Goal: Task Accomplishment & Management: Complete application form

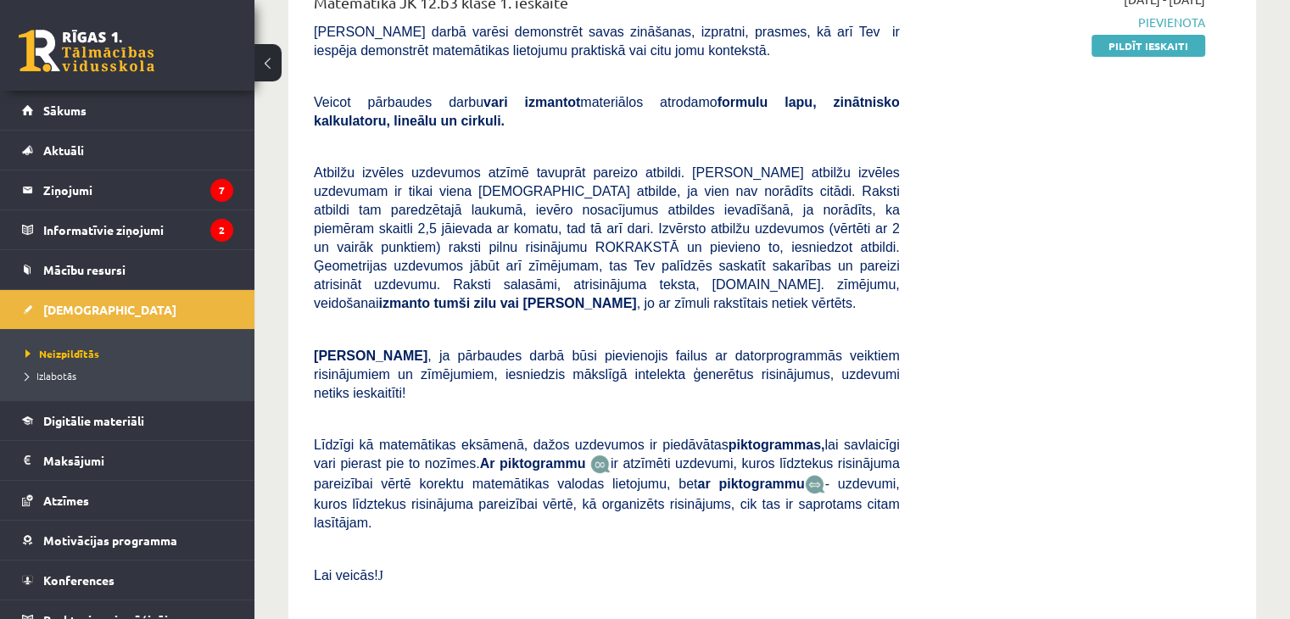
scroll to position [182, 0]
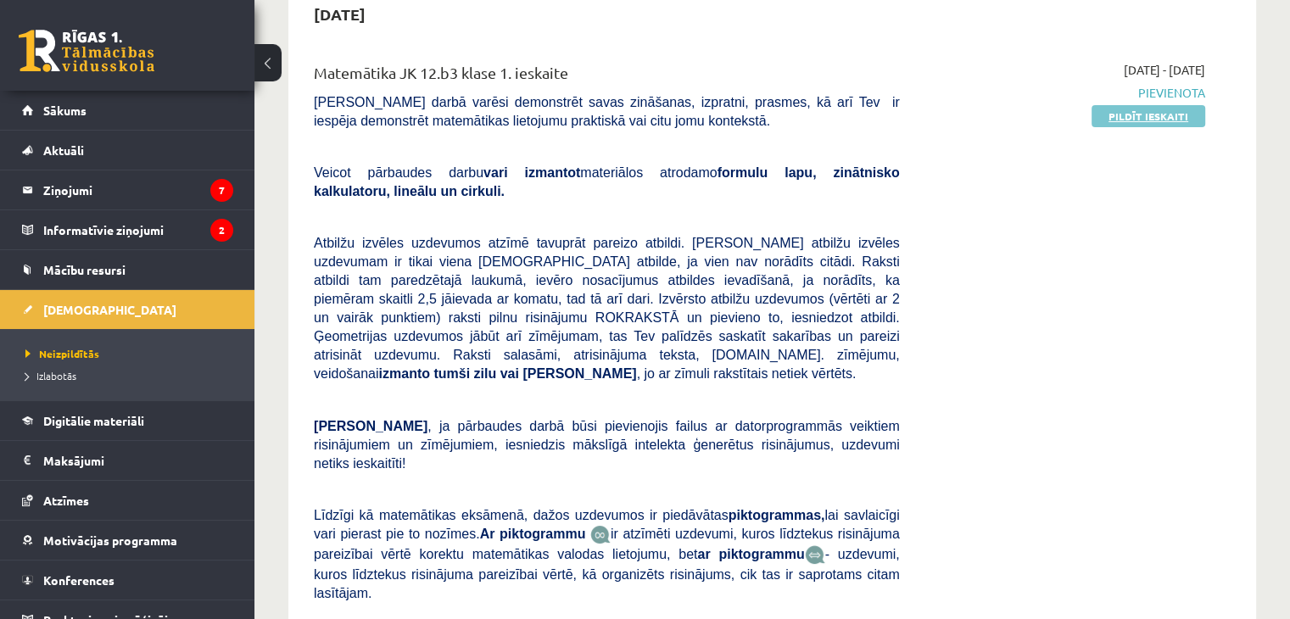
click at [1168, 120] on link "Pildīt ieskaiti" at bounding box center [1149, 116] width 114 height 22
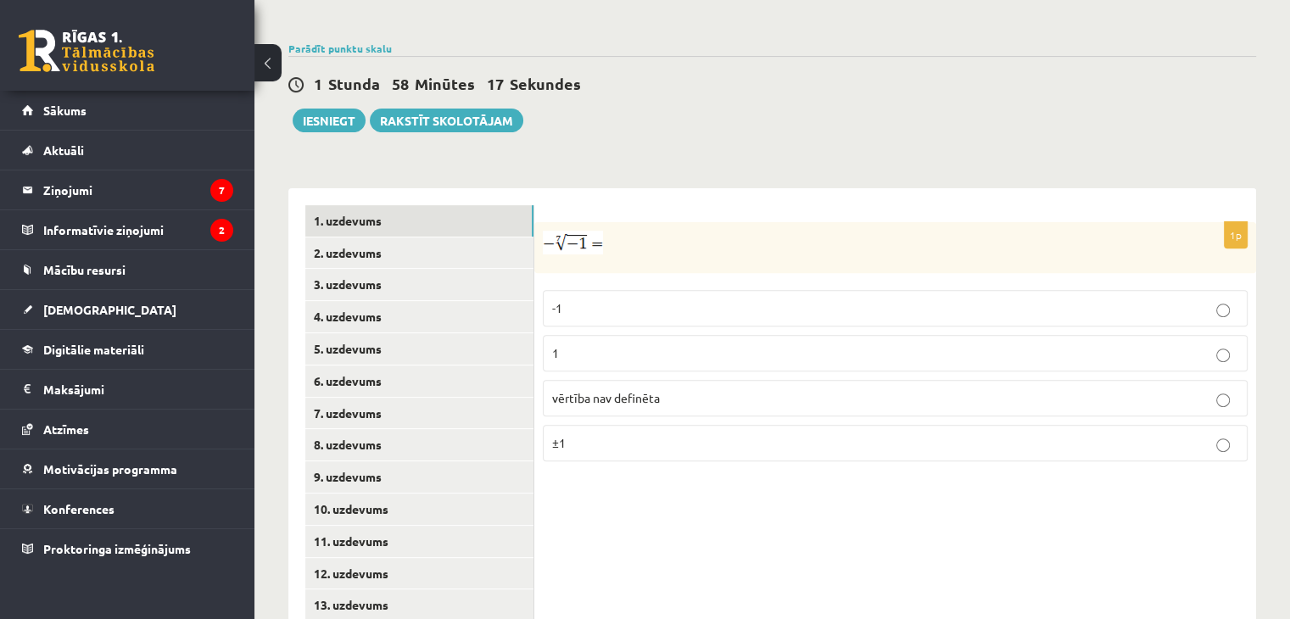
scroll to position [646, 0]
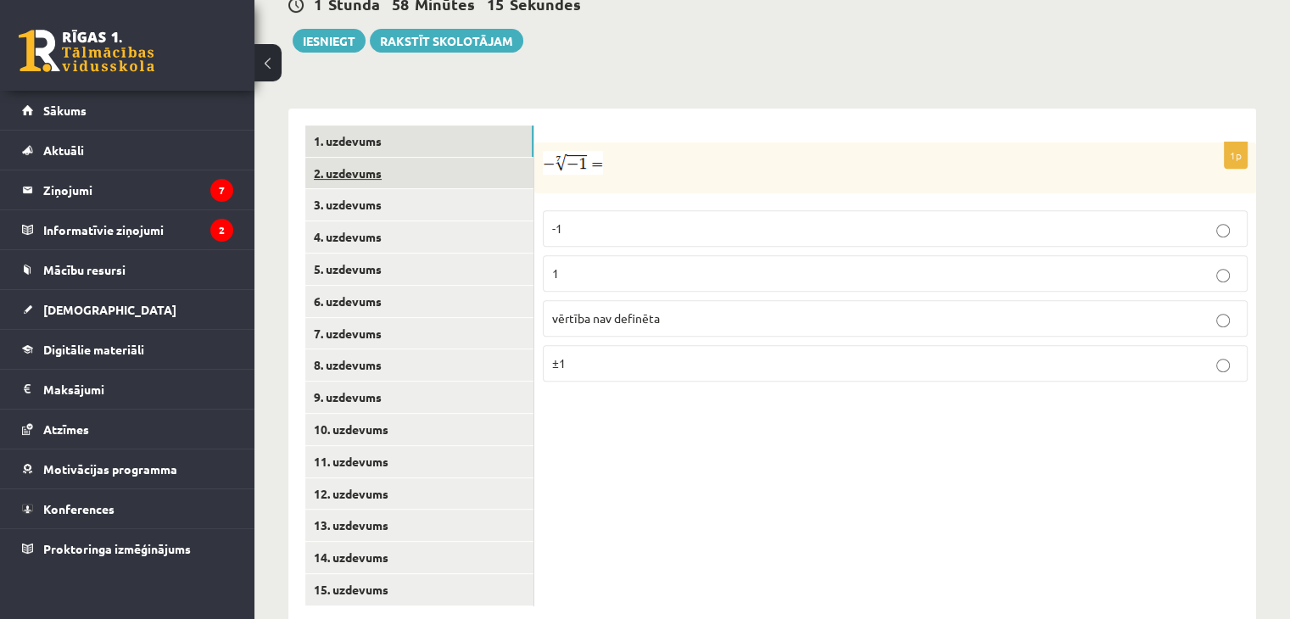
click at [476, 158] on link "2. uzdevums" at bounding box center [419, 173] width 228 height 31
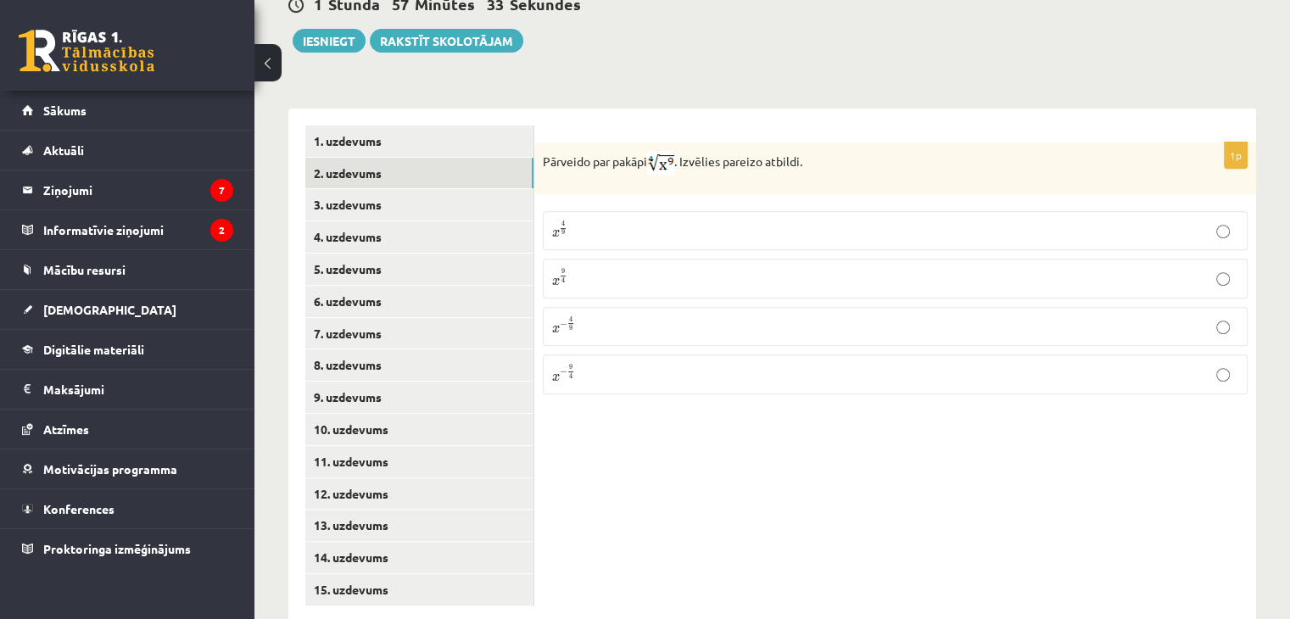
click at [653, 268] on p "x 9 4 x 9 4" at bounding box center [895, 278] width 686 height 20
click at [363, 189] on link "3. uzdevums" at bounding box center [419, 204] width 228 height 31
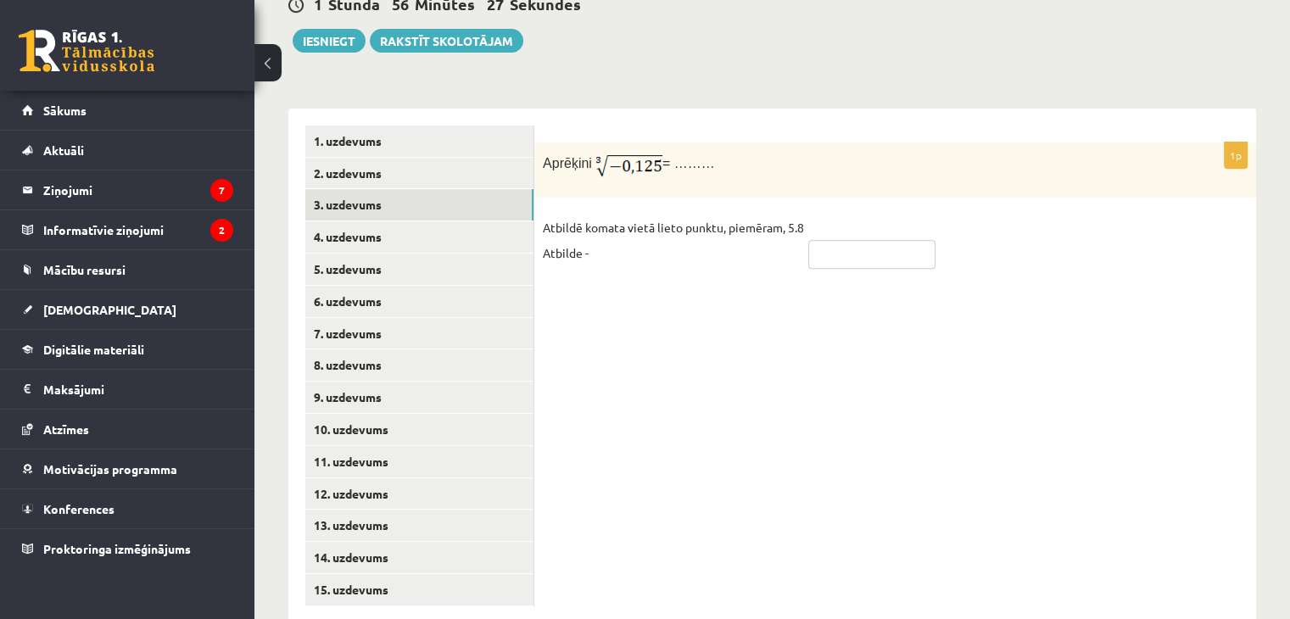
click at [825, 240] on input "text" at bounding box center [871, 254] width 127 height 29
type input "****"
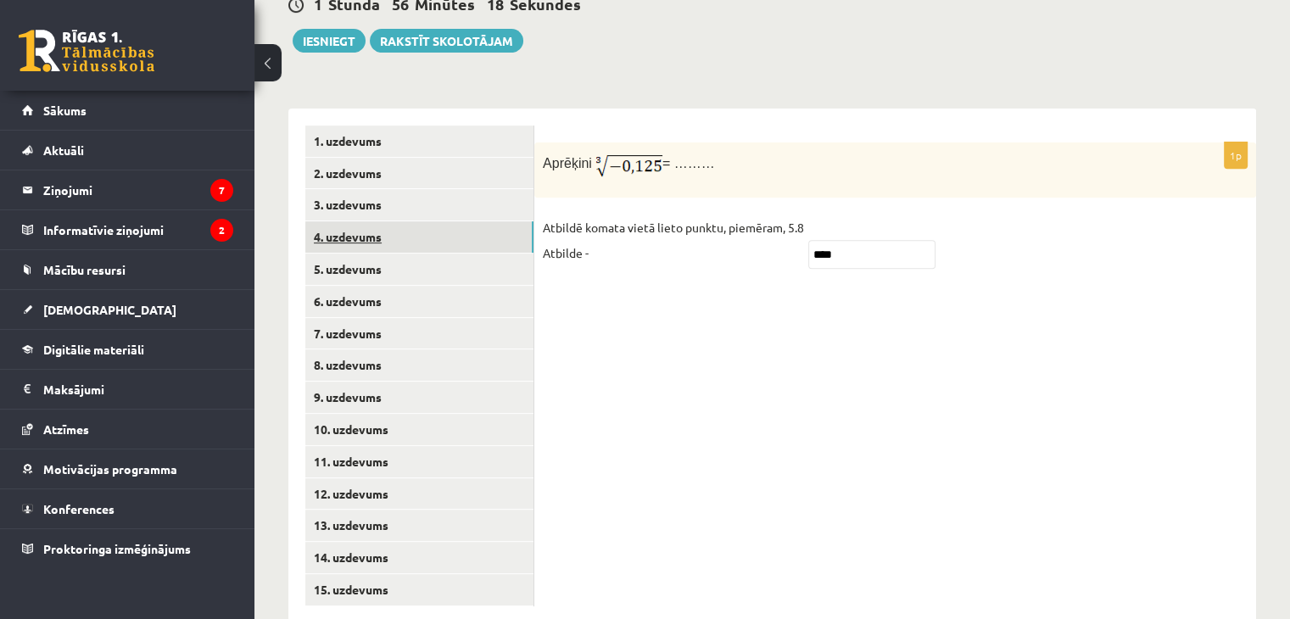
click at [365, 221] on link "4. uzdevums" at bounding box center [419, 236] width 228 height 31
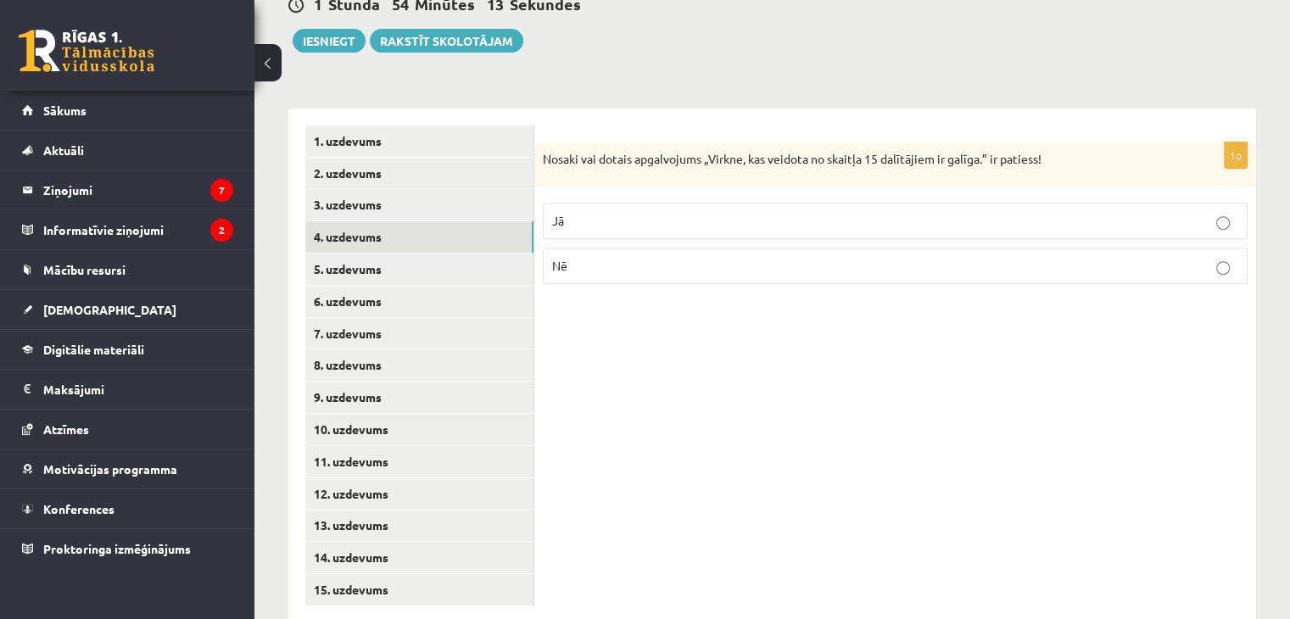
click at [1224, 203] on label "Jā" at bounding box center [895, 221] width 705 height 36
click at [366, 254] on link "5. uzdevums" at bounding box center [419, 269] width 228 height 31
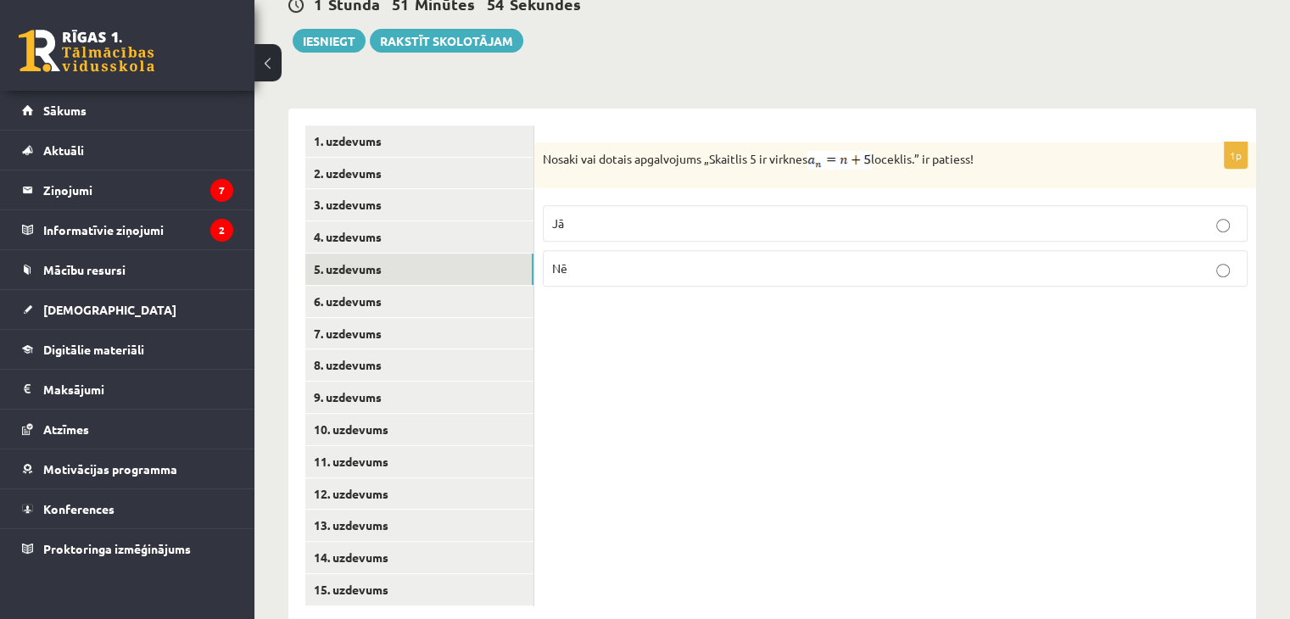
click at [1211, 260] on p "Nē" at bounding box center [895, 269] width 686 height 18
click at [411, 286] on link "6. uzdevums" at bounding box center [419, 301] width 228 height 31
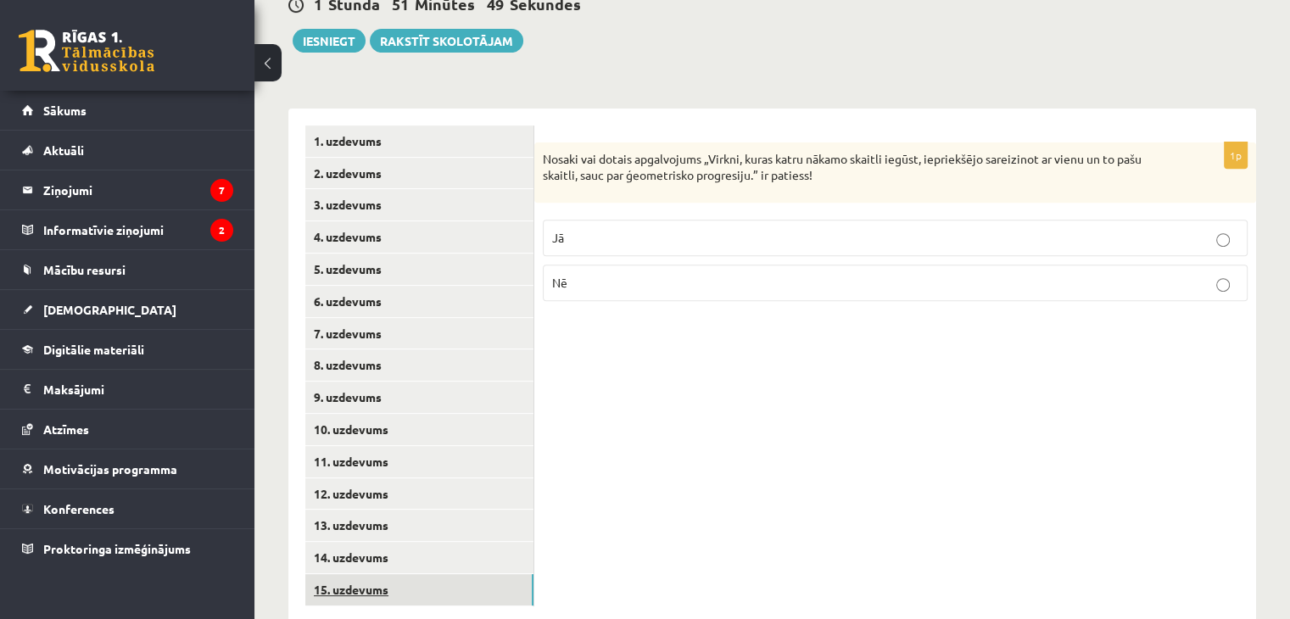
click at [367, 574] on link "15. uzdevums" at bounding box center [419, 589] width 228 height 31
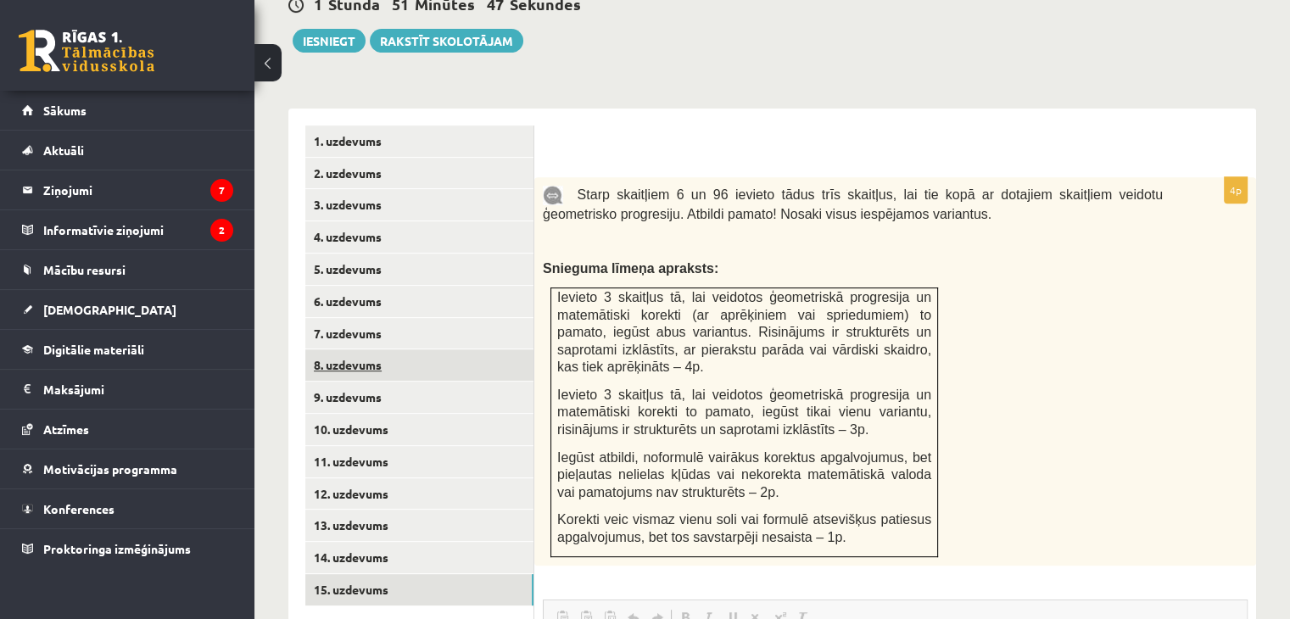
scroll to position [0, 0]
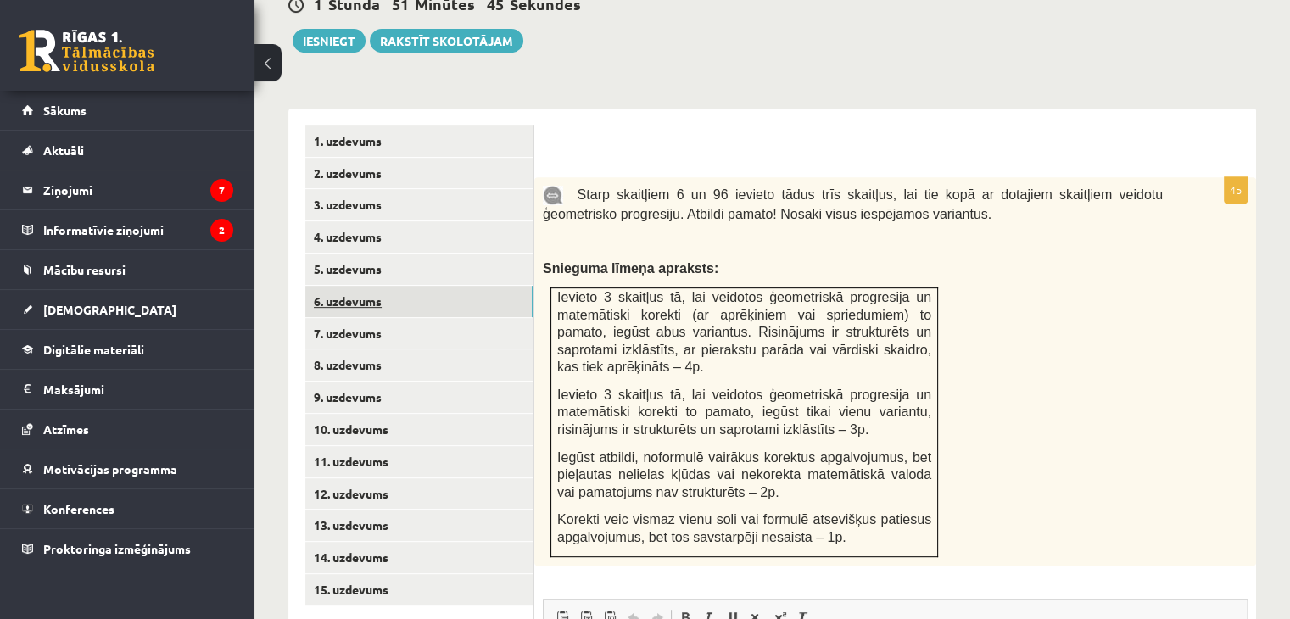
click at [378, 286] on link "6. uzdevums" at bounding box center [419, 301] width 228 height 31
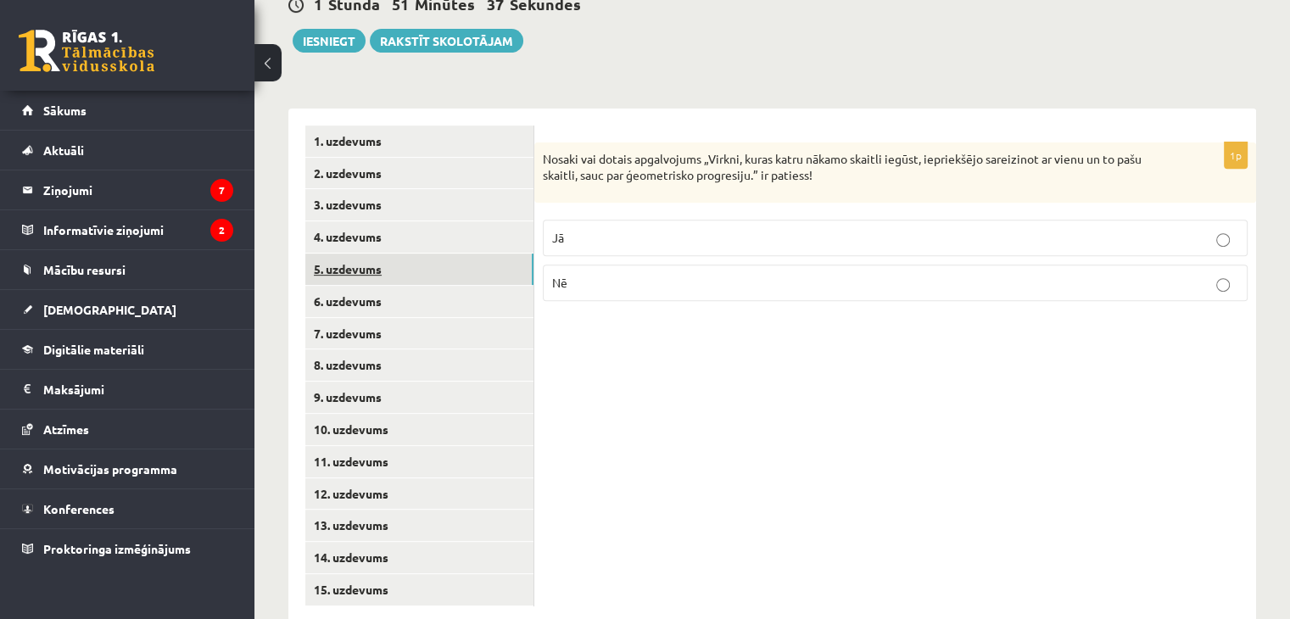
click at [475, 254] on link "5. uzdevums" at bounding box center [419, 269] width 228 height 31
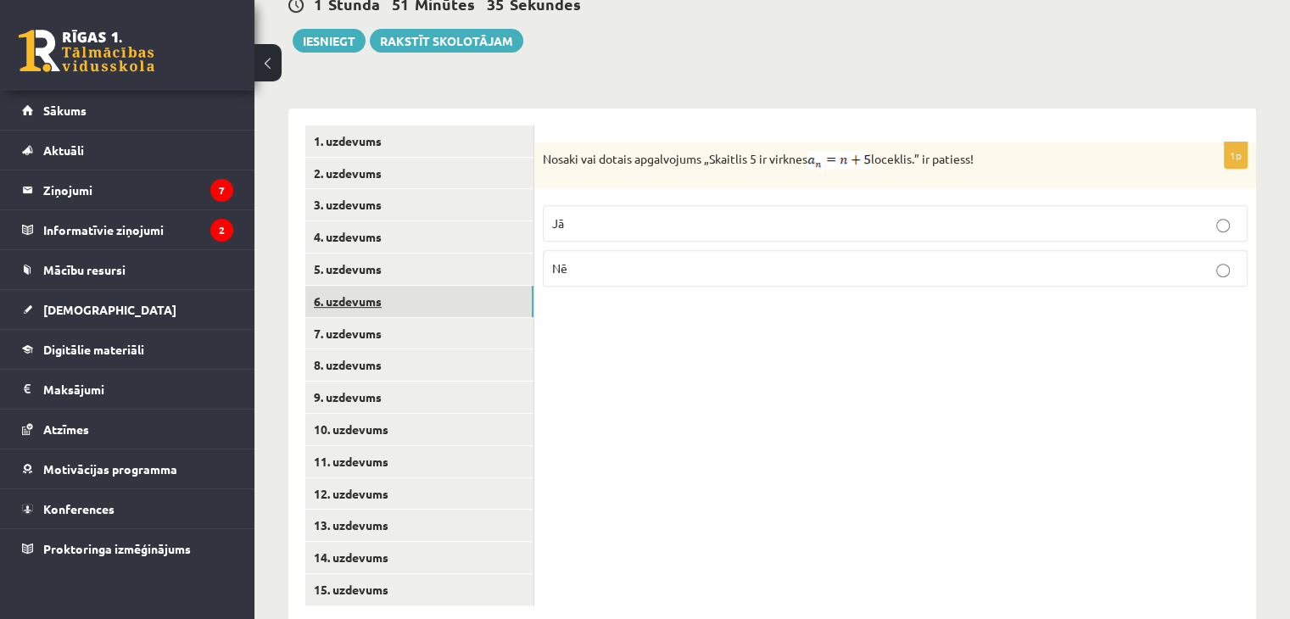
click at [424, 286] on link "6. uzdevums" at bounding box center [419, 301] width 228 height 31
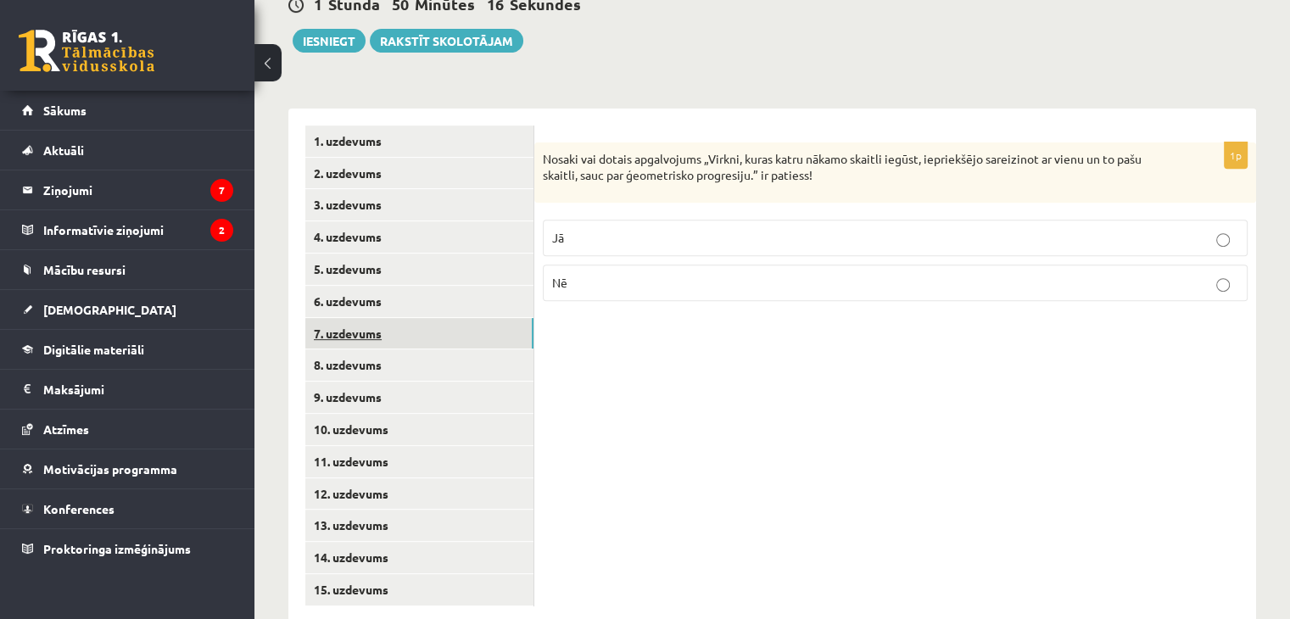
click at [380, 318] on link "7. uzdevums" at bounding box center [419, 333] width 228 height 31
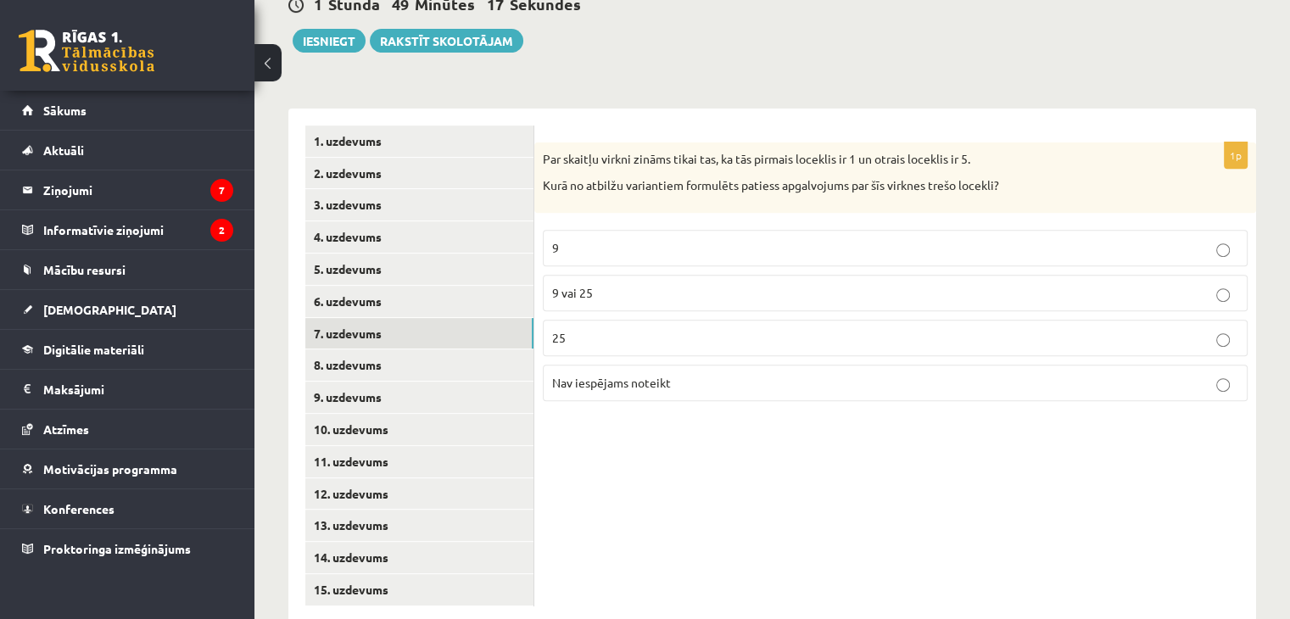
click at [875, 230] on label "9" at bounding box center [895, 248] width 705 height 36
click at [415, 350] on link "8. uzdevums" at bounding box center [419, 365] width 228 height 31
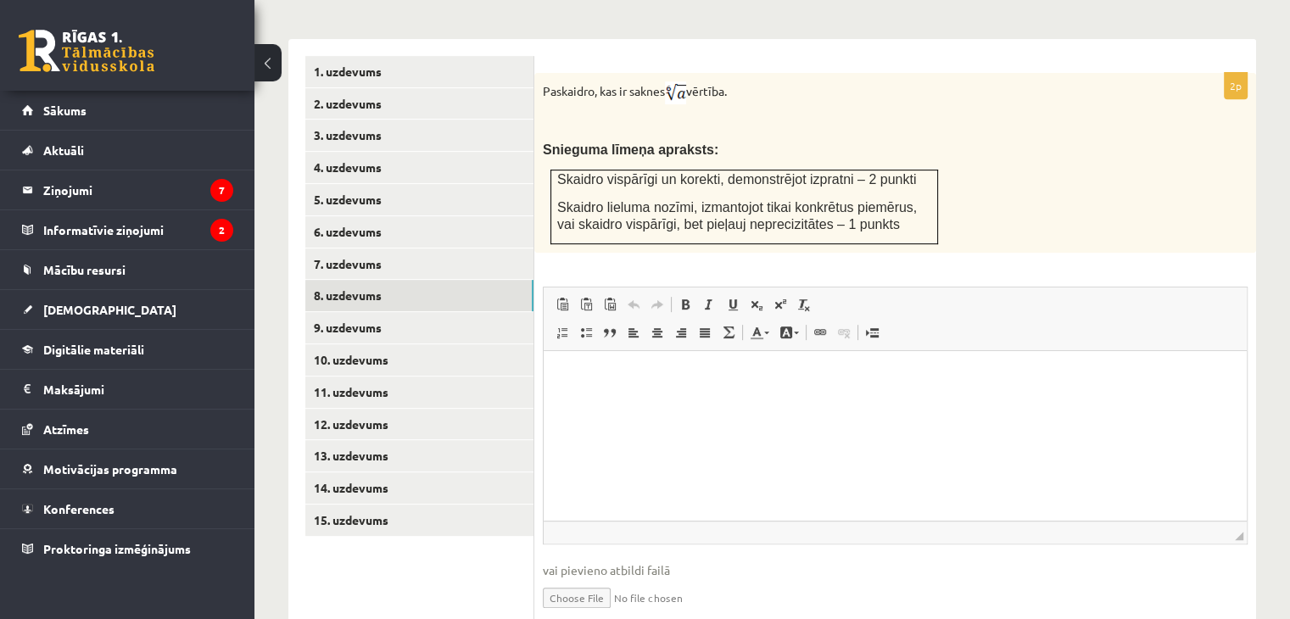
scroll to position [713, 0]
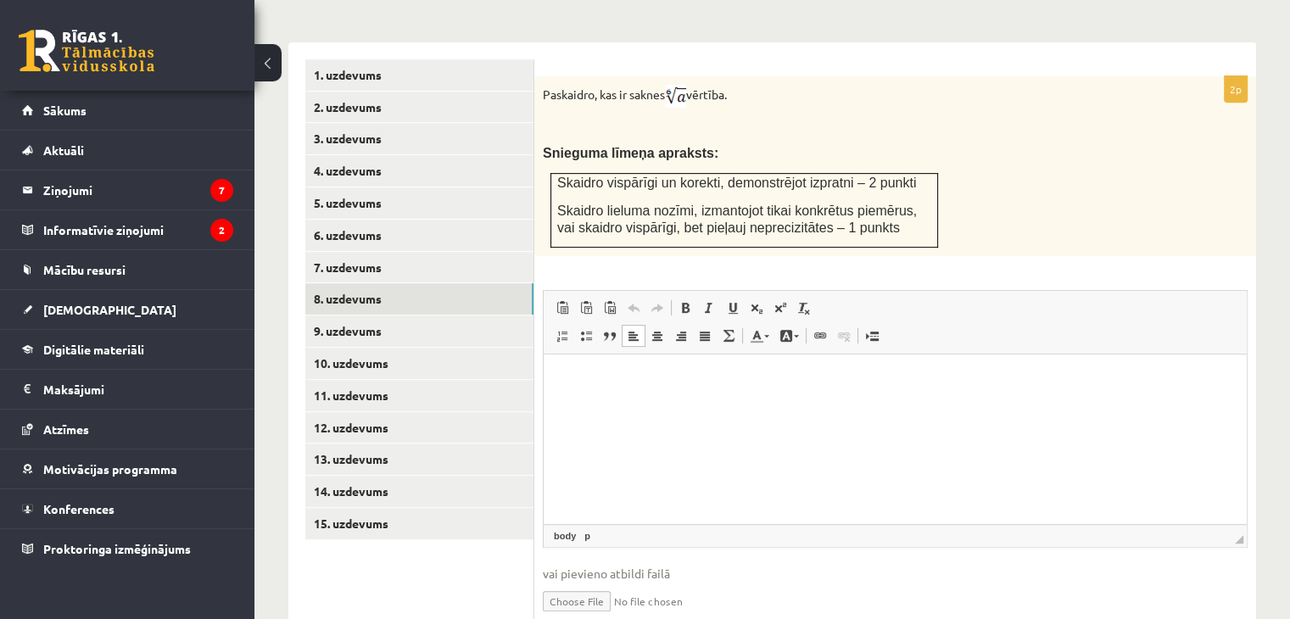
click at [819, 405] on html at bounding box center [895, 380] width 703 height 52
click at [668, 565] on span "vai pievieno atbildi failā" at bounding box center [895, 574] width 705 height 18
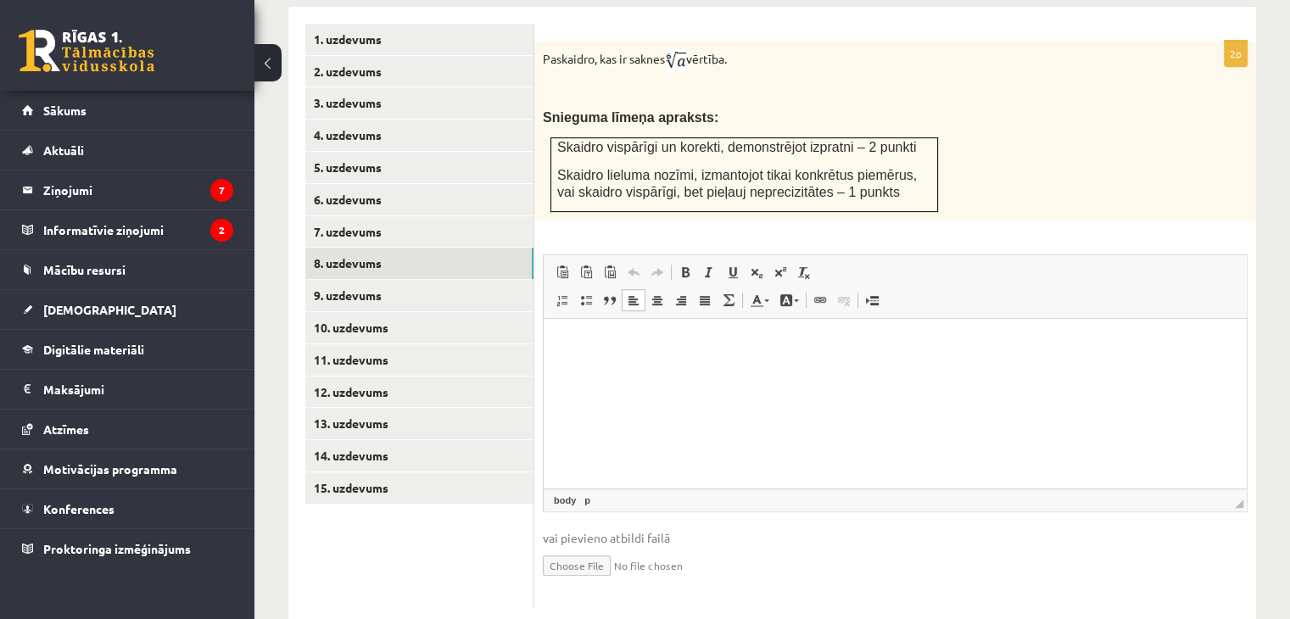
scroll to position [733, 0]
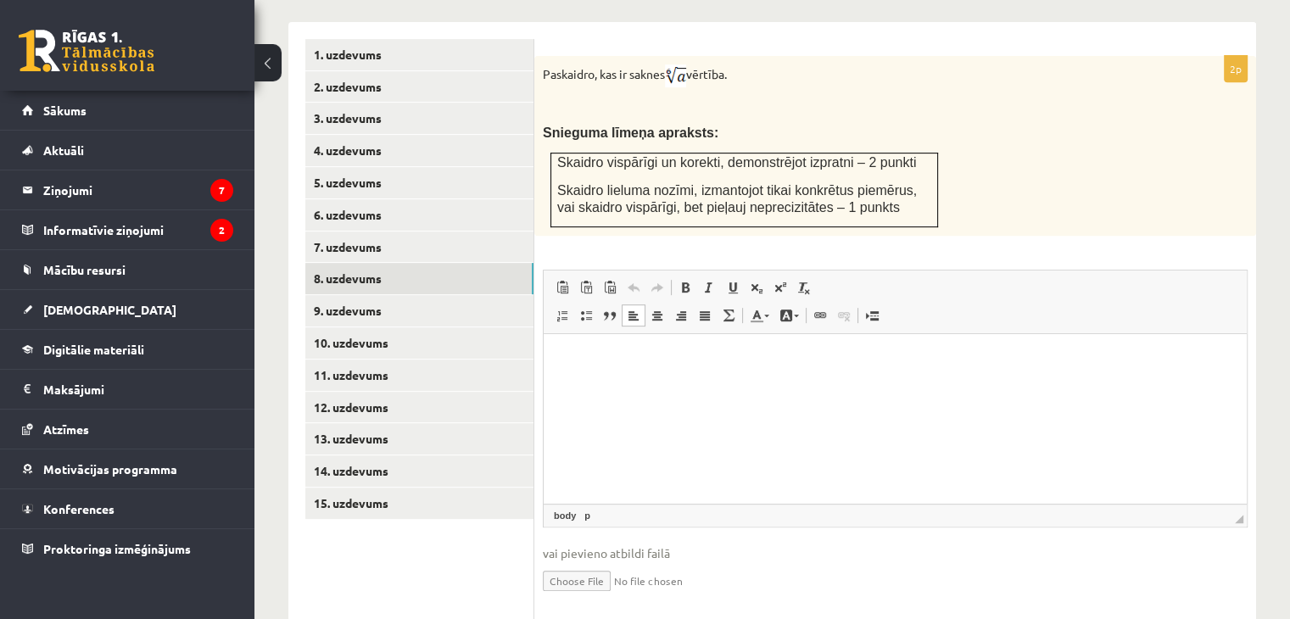
click at [600, 383] on html at bounding box center [895, 359] width 703 height 52
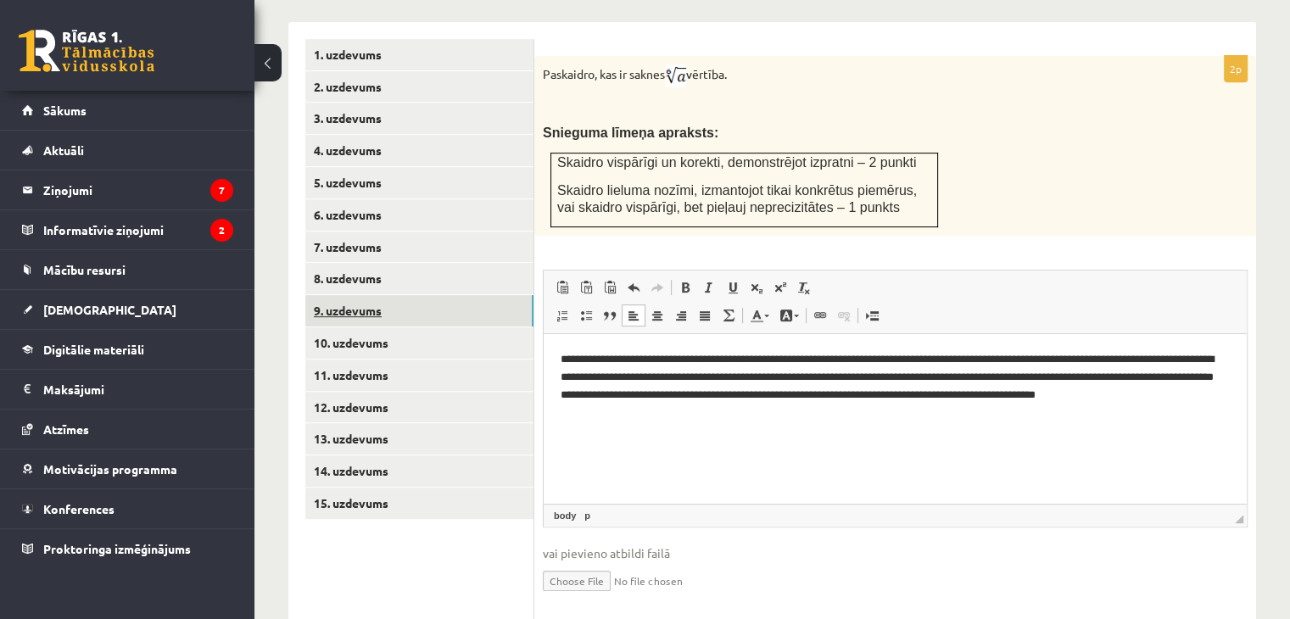
click at [383, 295] on link "9. uzdevums" at bounding box center [419, 310] width 228 height 31
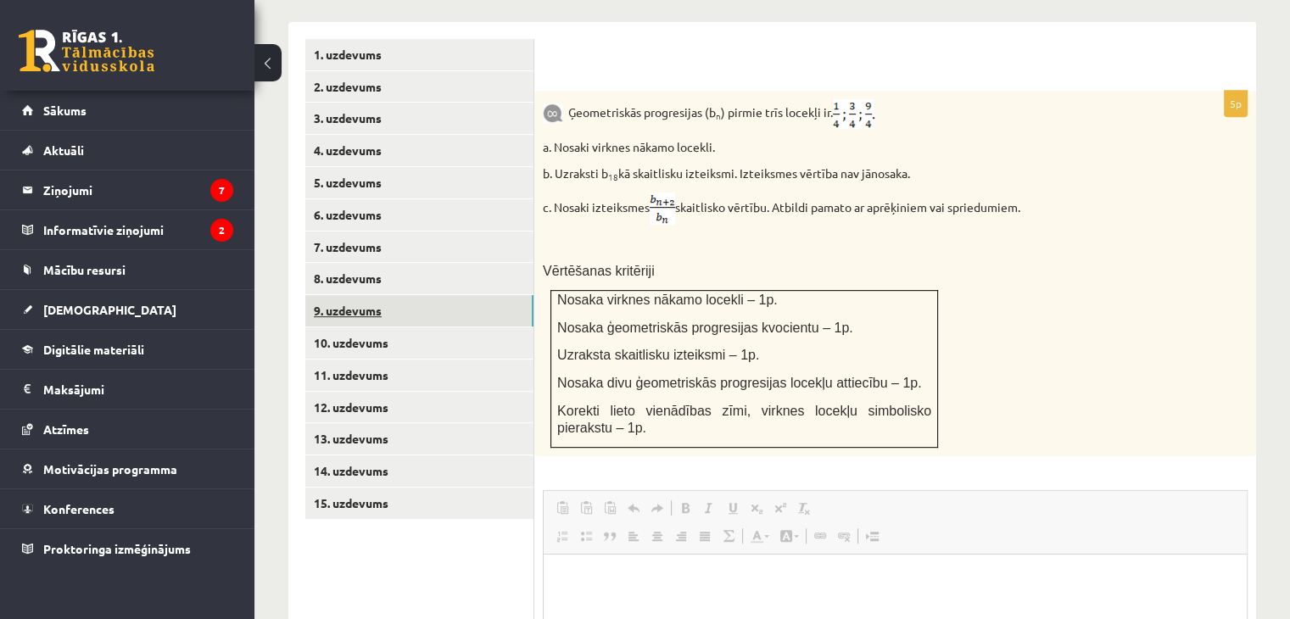
scroll to position [0, 0]
click at [1025, 245] on div "Ģeometriskās progresijas (b n ) pirmie trīs locekļi ir . a. Nosaki virknes nāka…" at bounding box center [895, 274] width 722 height 366
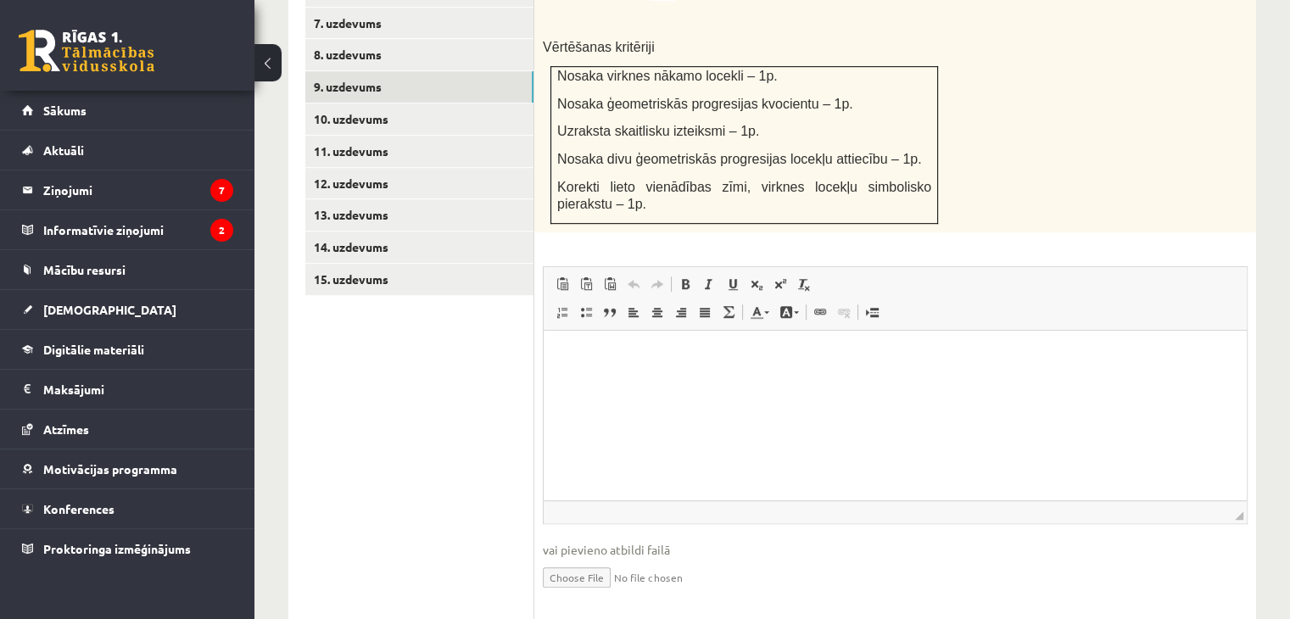
scroll to position [960, 0]
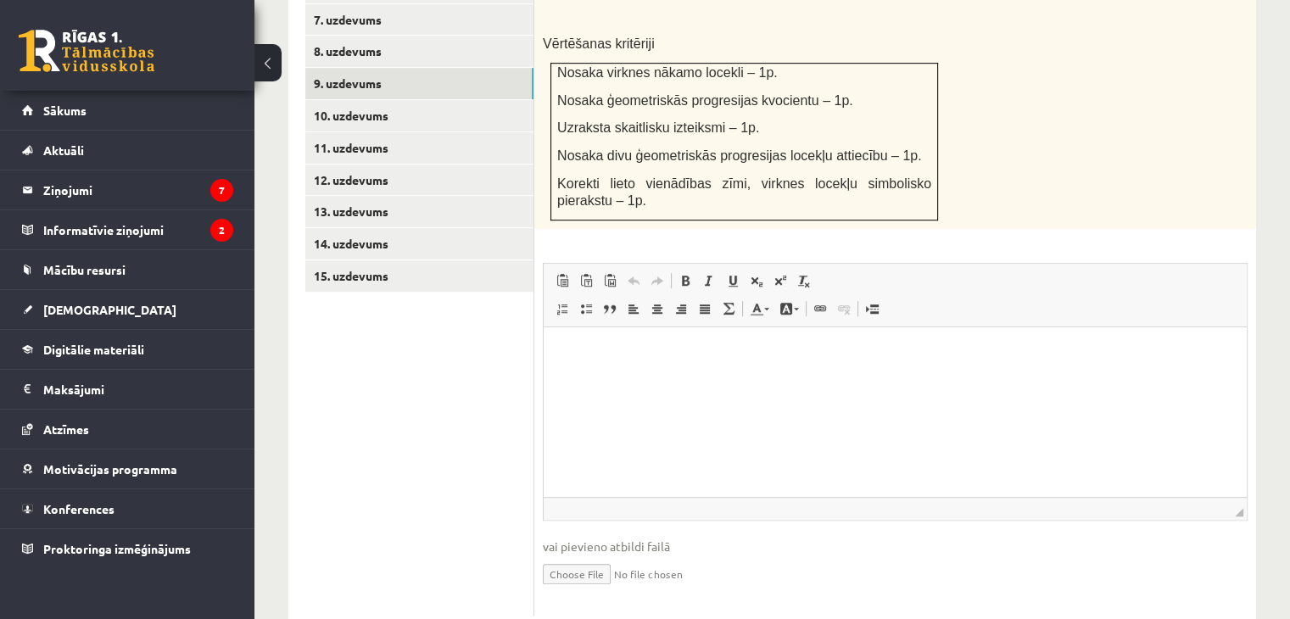
click at [573, 556] on input "file" at bounding box center [895, 573] width 705 height 35
type input "**********"
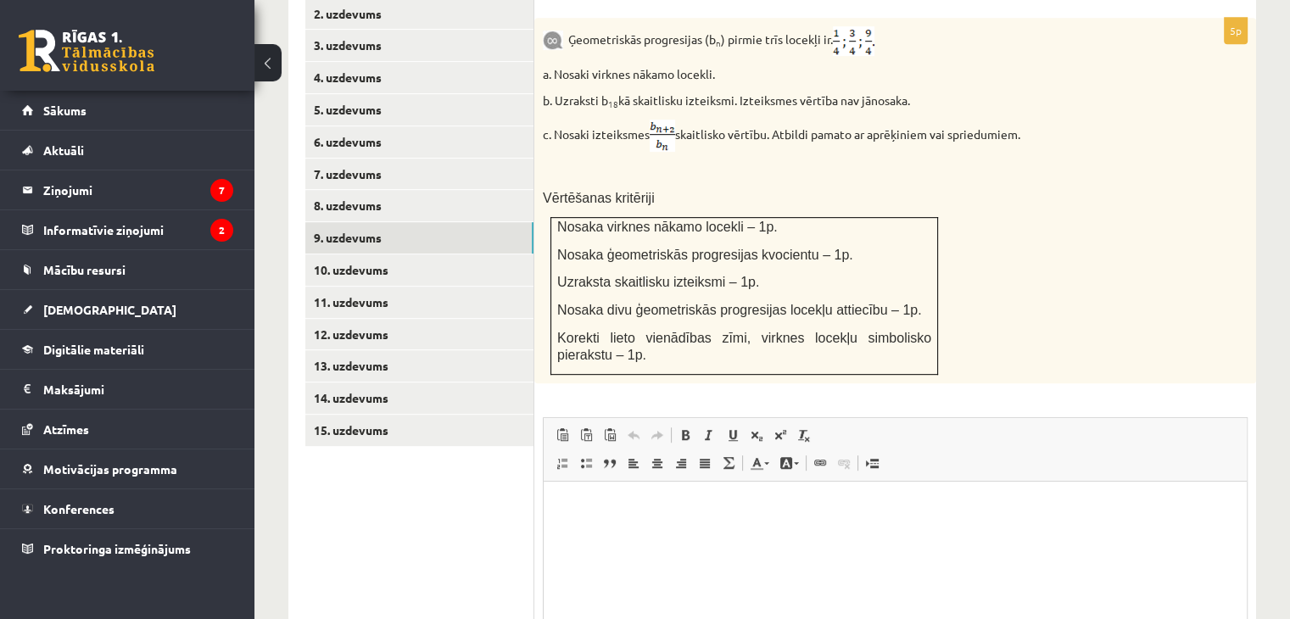
scroll to position [987, 0]
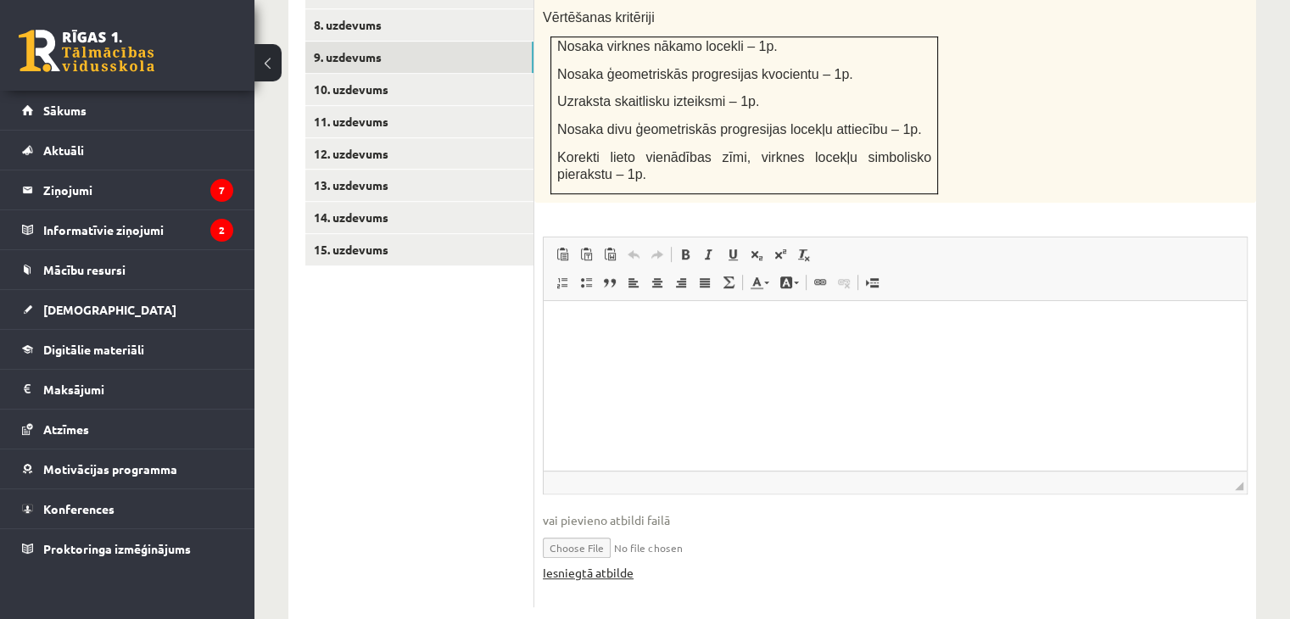
click at [594, 564] on link "Iesniegtā atbilde" at bounding box center [588, 573] width 91 height 18
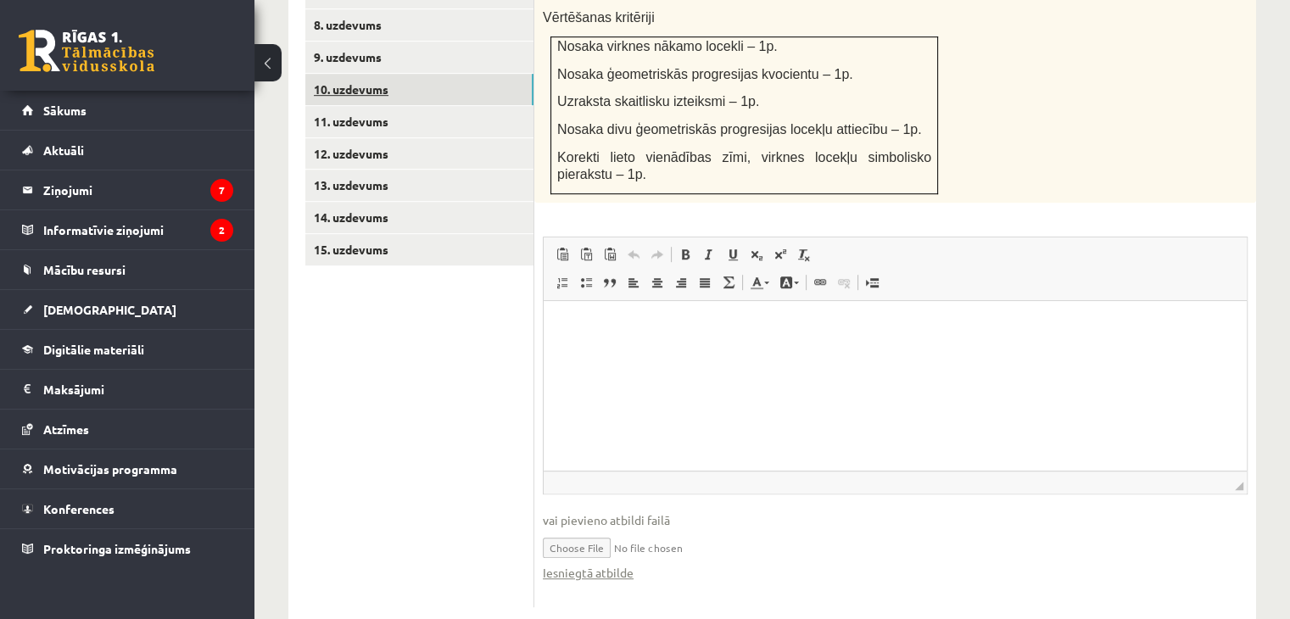
click at [377, 74] on link "10. uzdevums" at bounding box center [419, 89] width 228 height 31
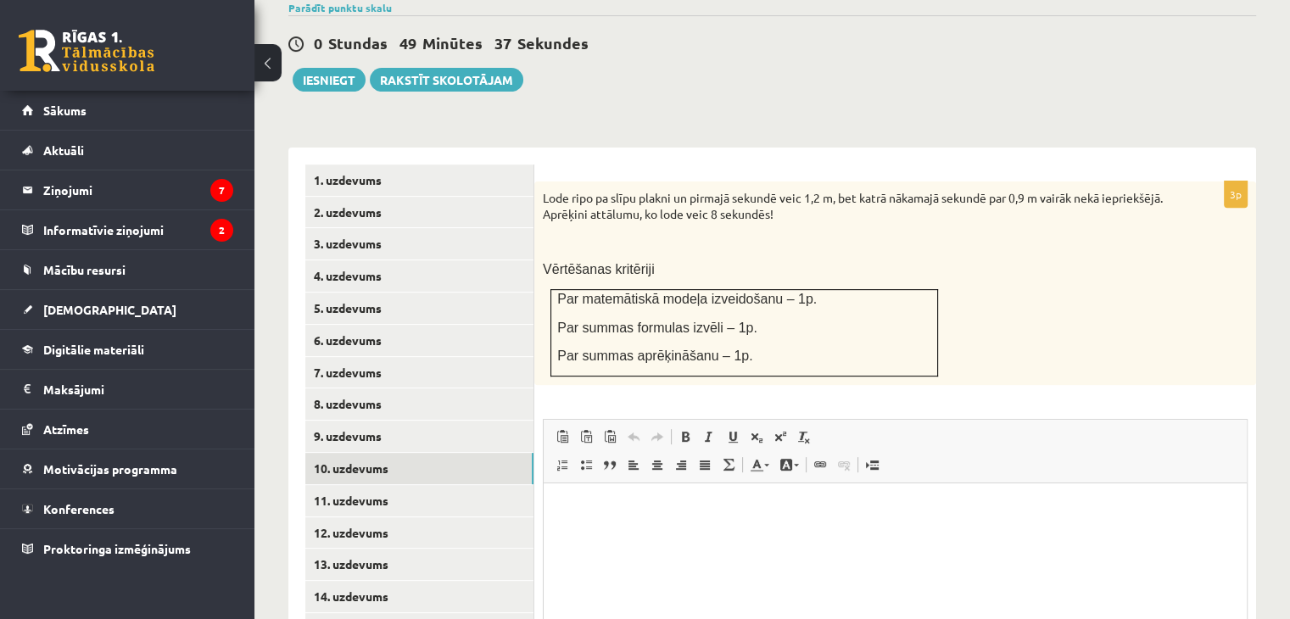
scroll to position [604, 0]
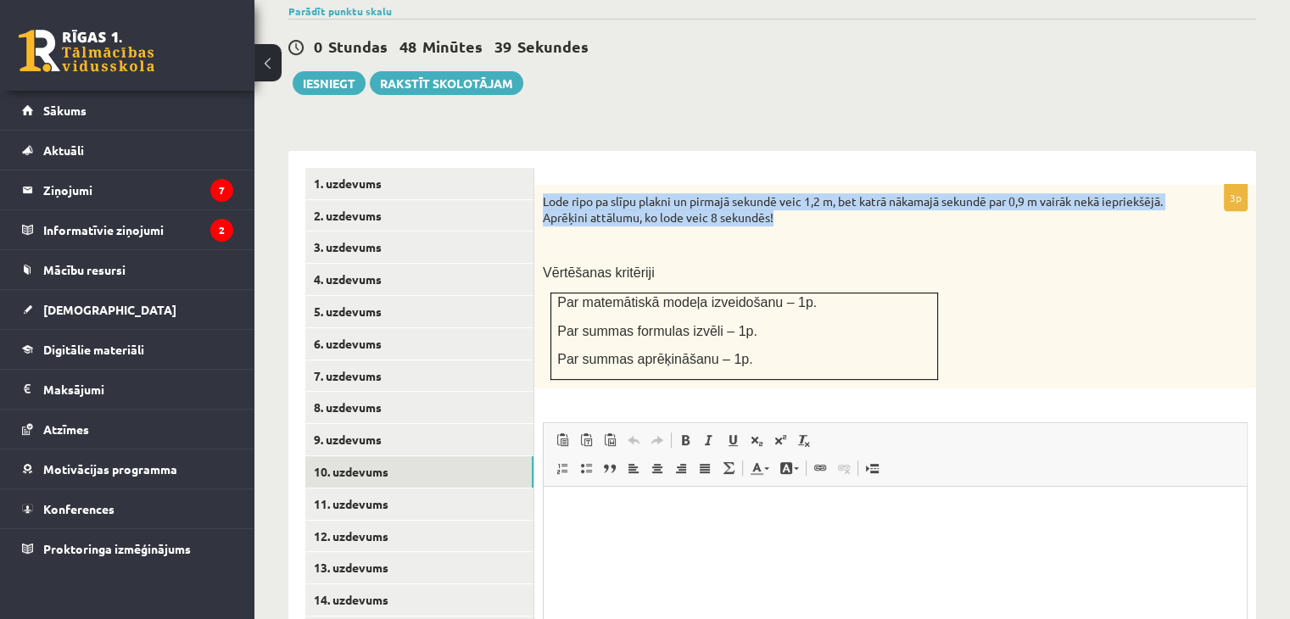
drag, startPoint x: 839, startPoint y: 172, endPoint x: 536, endPoint y: 151, distance: 303.6
click at [536, 185] on div "Lode ripo pa slīpu plakni un pirmajā sekundē veic 1,2 m, bet katrā nākamajā sek…" at bounding box center [895, 287] width 722 height 204
copy p "Lode ripo pa slīpu plakni un pirmajā sekundē veic 1,2 m, bet katrā nākamajā sek…"
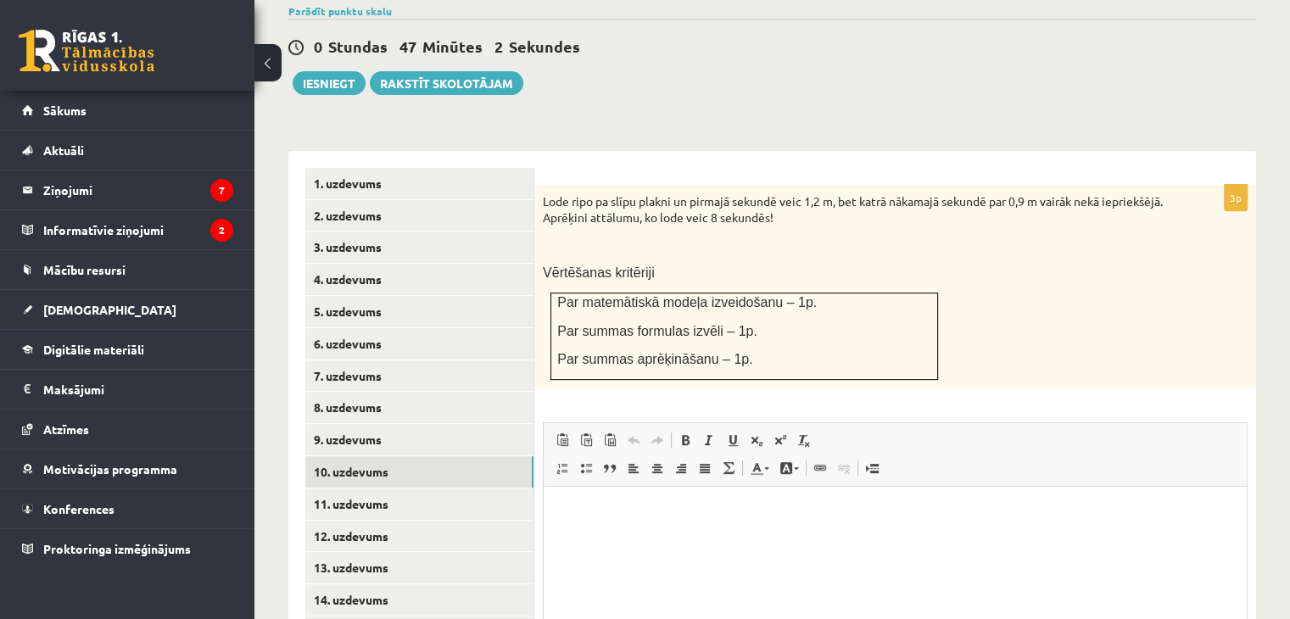
click at [909, 215] on div "Lode ripo pa slīpu plakni un pirmajā sekundē veic 1,2 m, bet katrā nākamajā sek…" at bounding box center [895, 287] width 722 height 204
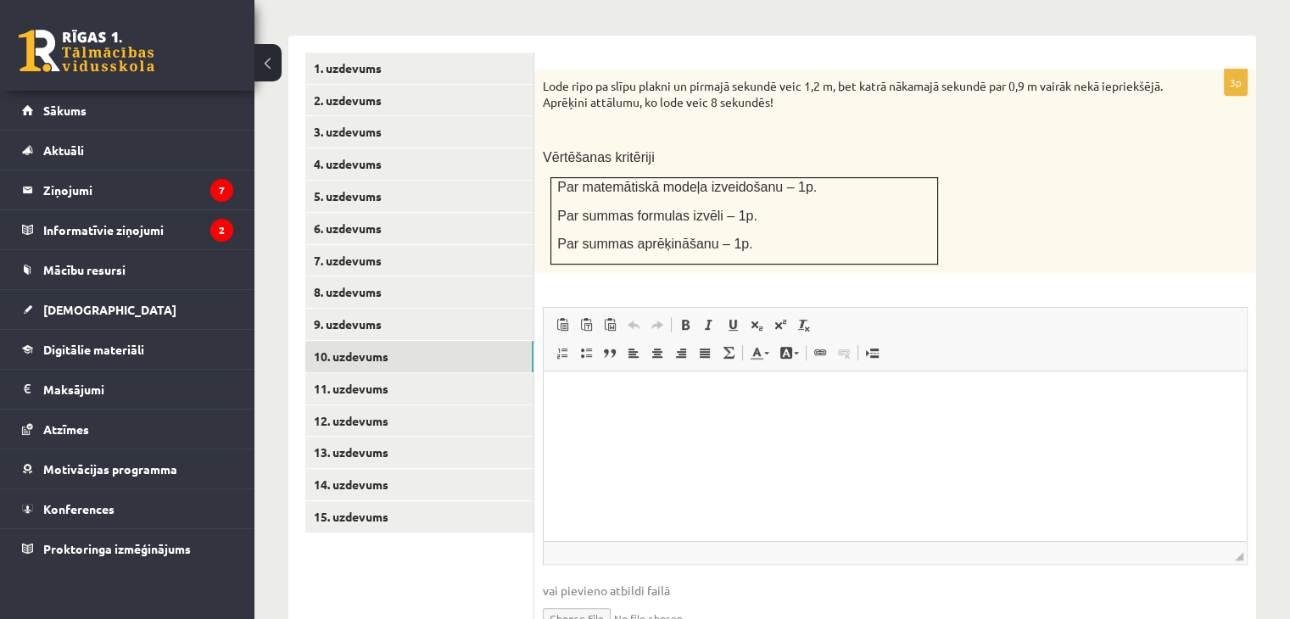
scroll to position [723, 0]
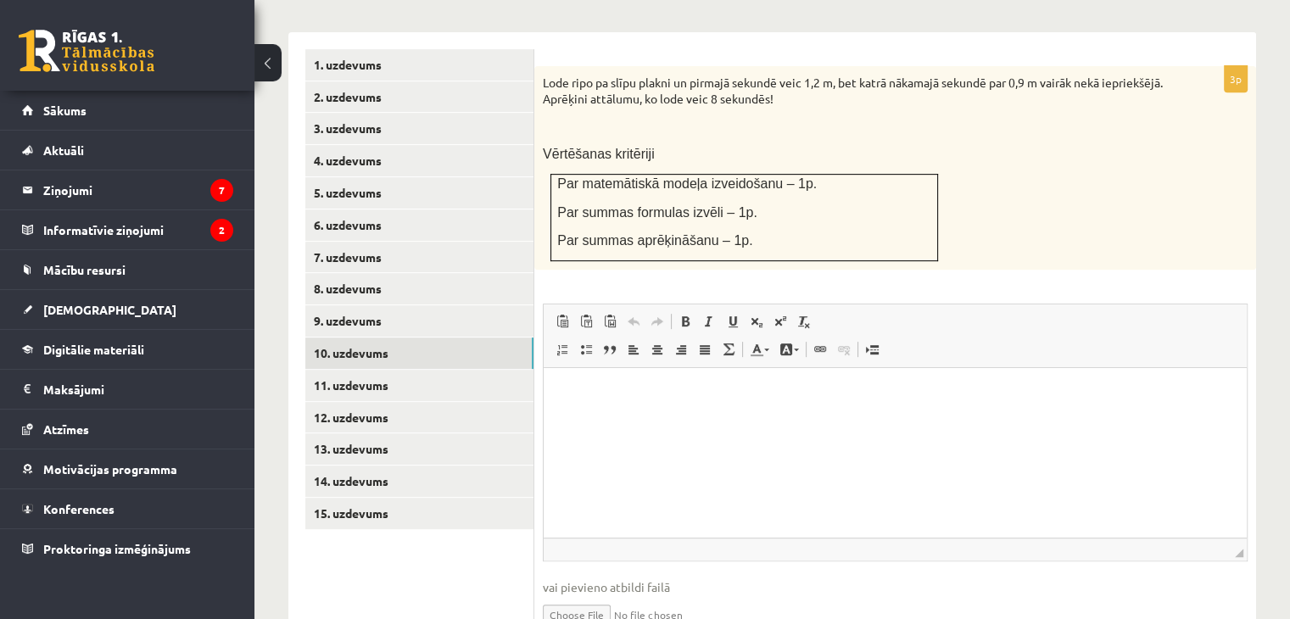
type input "**********"
click at [576, 596] on input "file" at bounding box center [895, 613] width 705 height 35
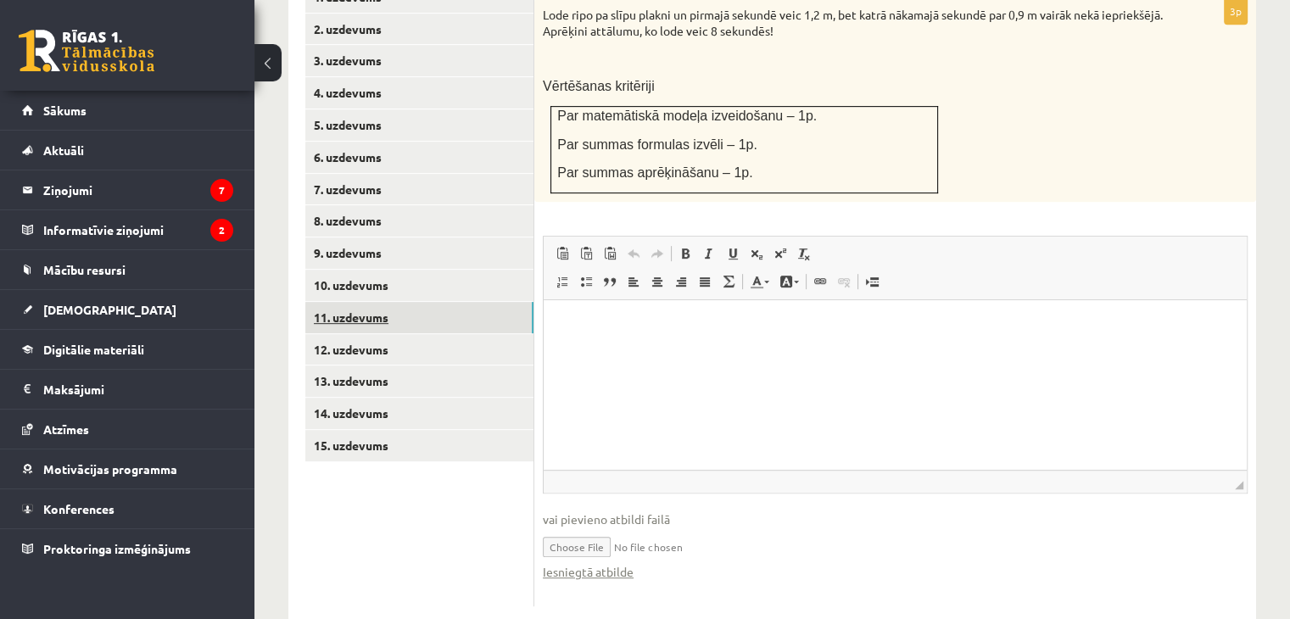
click at [372, 302] on link "11. uzdevums" at bounding box center [419, 317] width 228 height 31
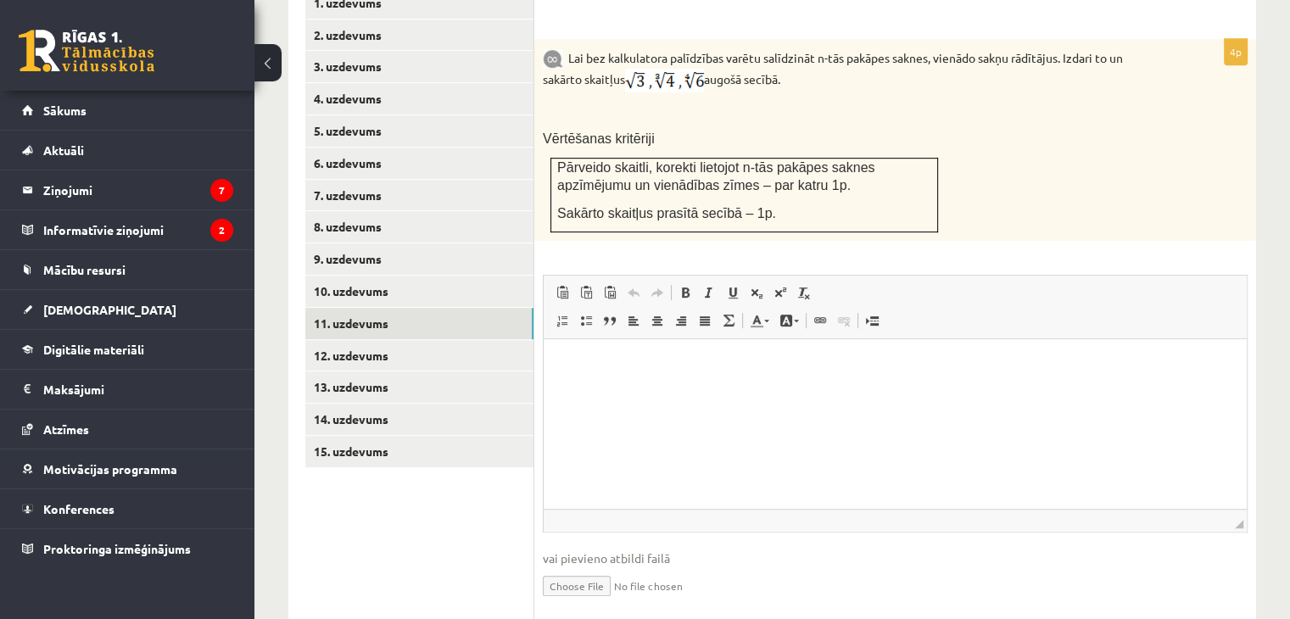
scroll to position [804, 0]
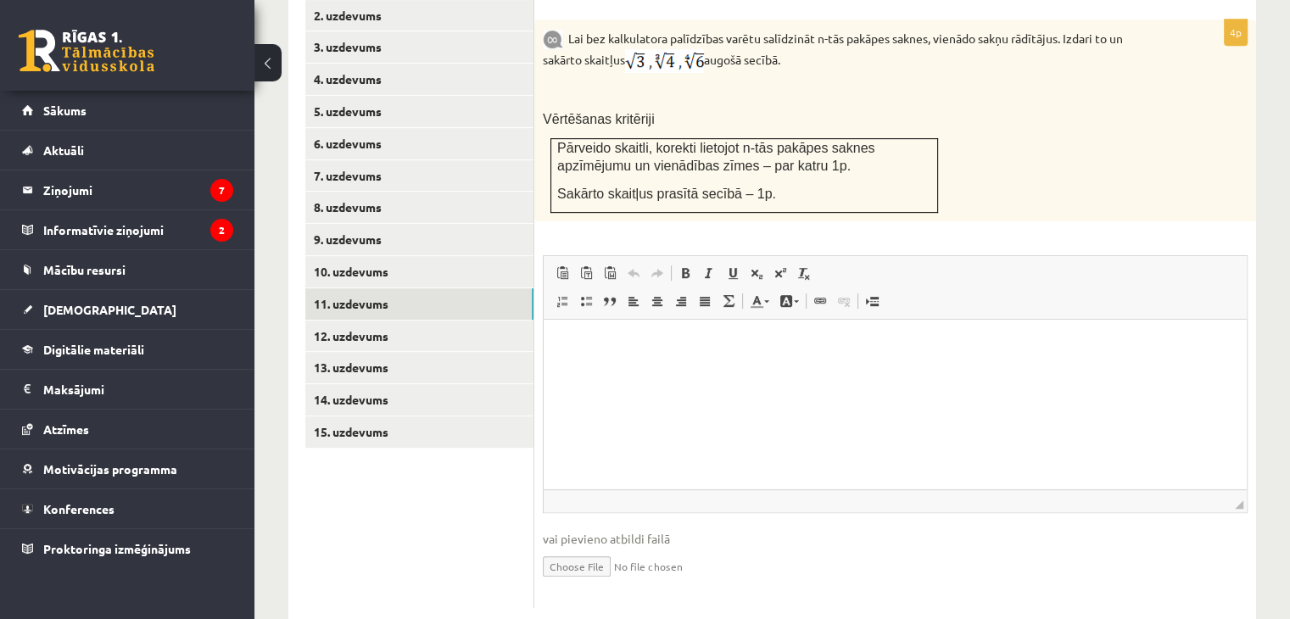
click at [562, 548] on input "file" at bounding box center [895, 565] width 705 height 35
click at [584, 548] on input "file" at bounding box center [895, 565] width 705 height 35
type input "**********"
click at [602, 583] on link "Iesniegtā atbilde" at bounding box center [588, 592] width 91 height 18
click at [361, 321] on link "12. uzdevums" at bounding box center [419, 336] width 228 height 31
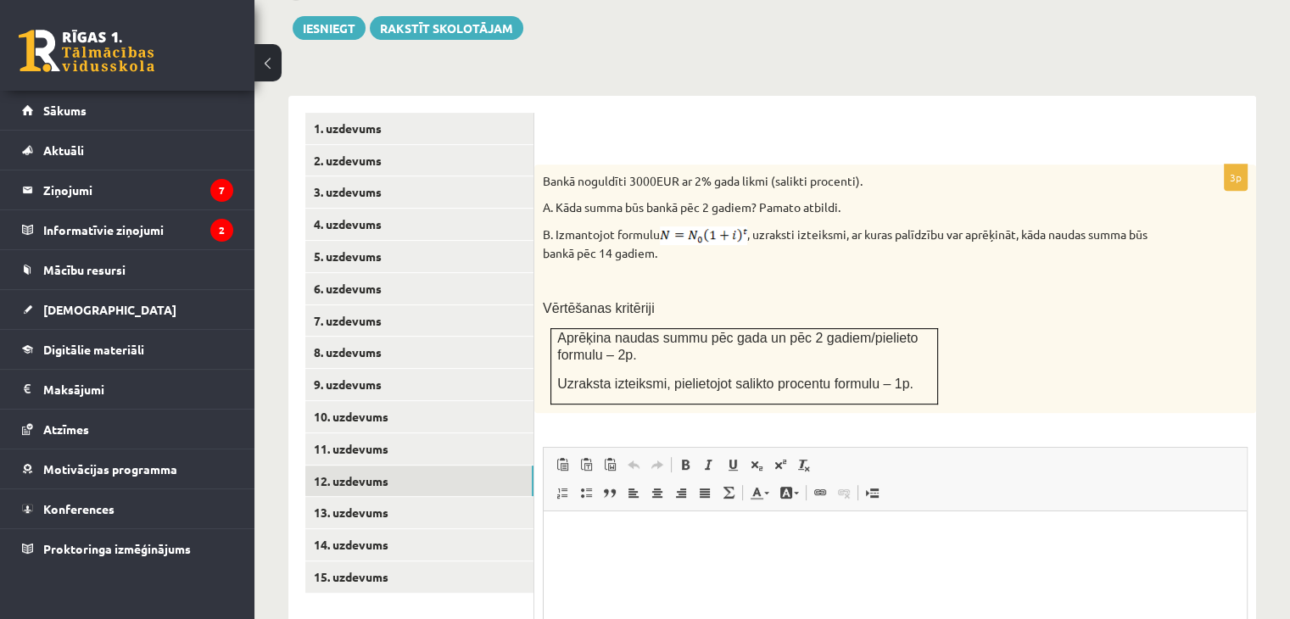
scroll to position [852, 0]
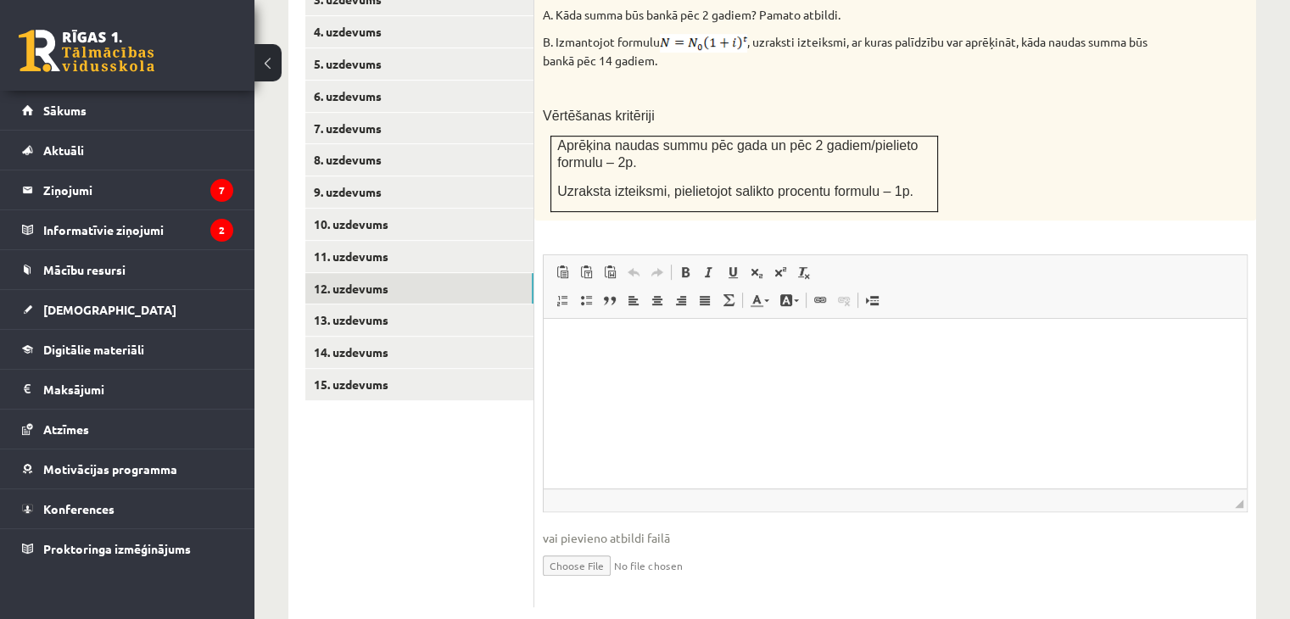
type input "**********"
click at [602, 582] on link "Iesniegtā atbilde" at bounding box center [588, 591] width 91 height 18
click at [398, 305] on link "13. uzdevums" at bounding box center [419, 320] width 228 height 31
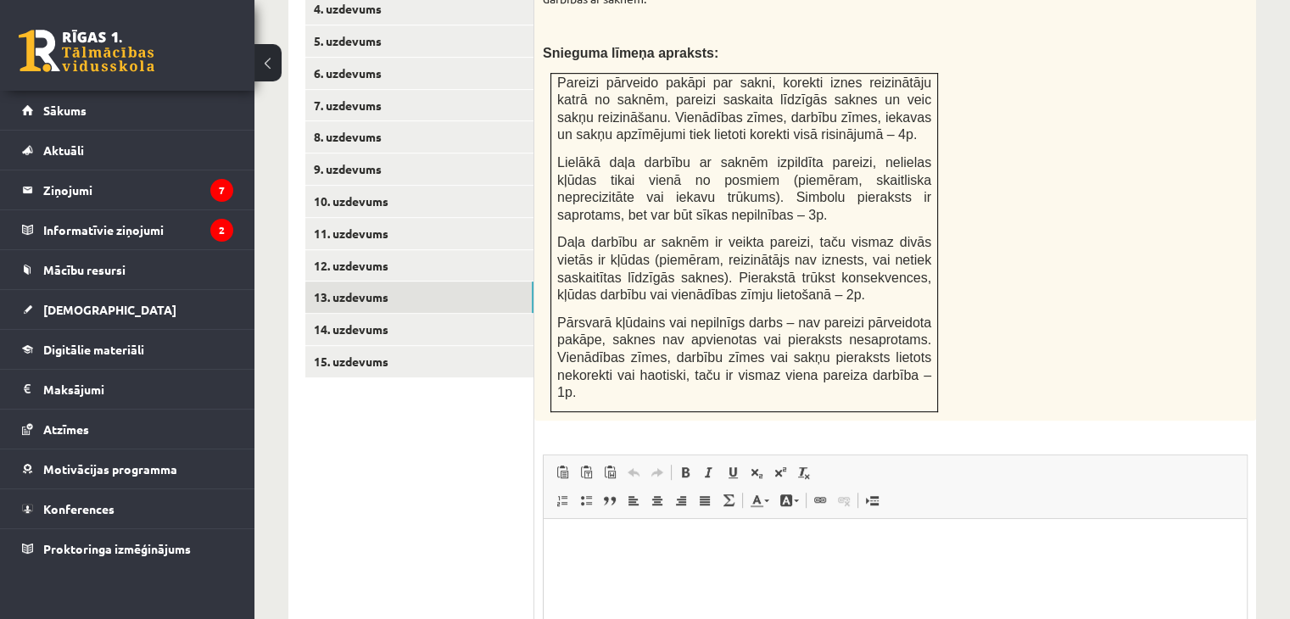
scroll to position [1056, 0]
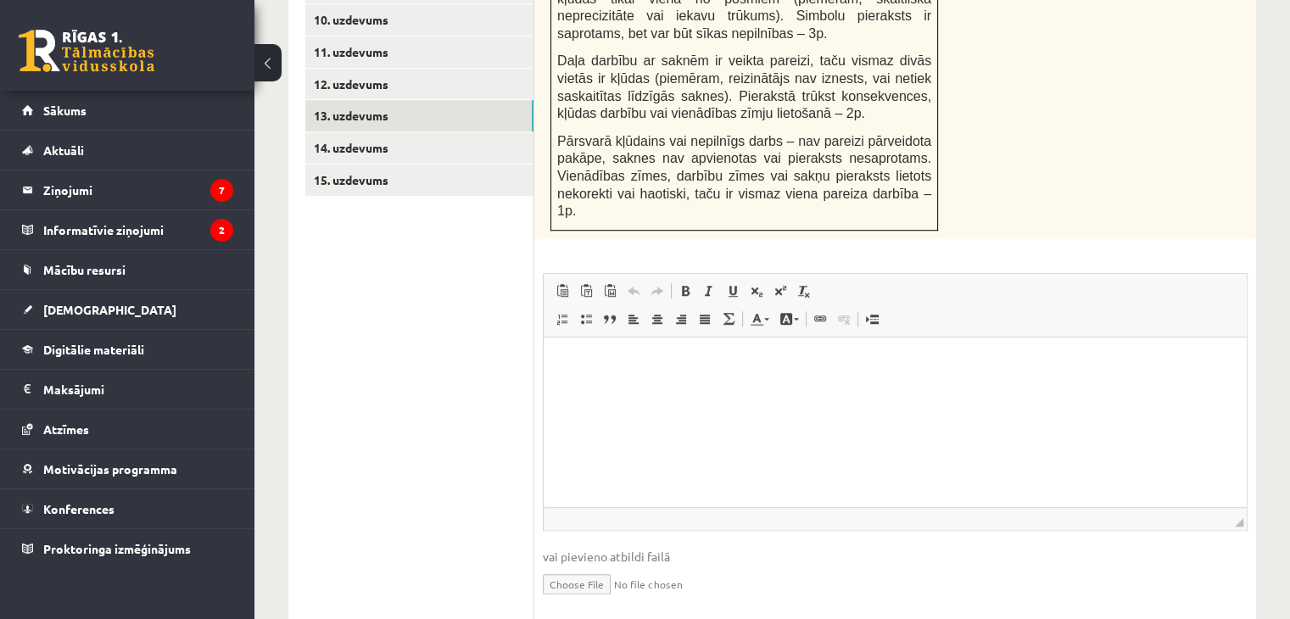
type input "**********"
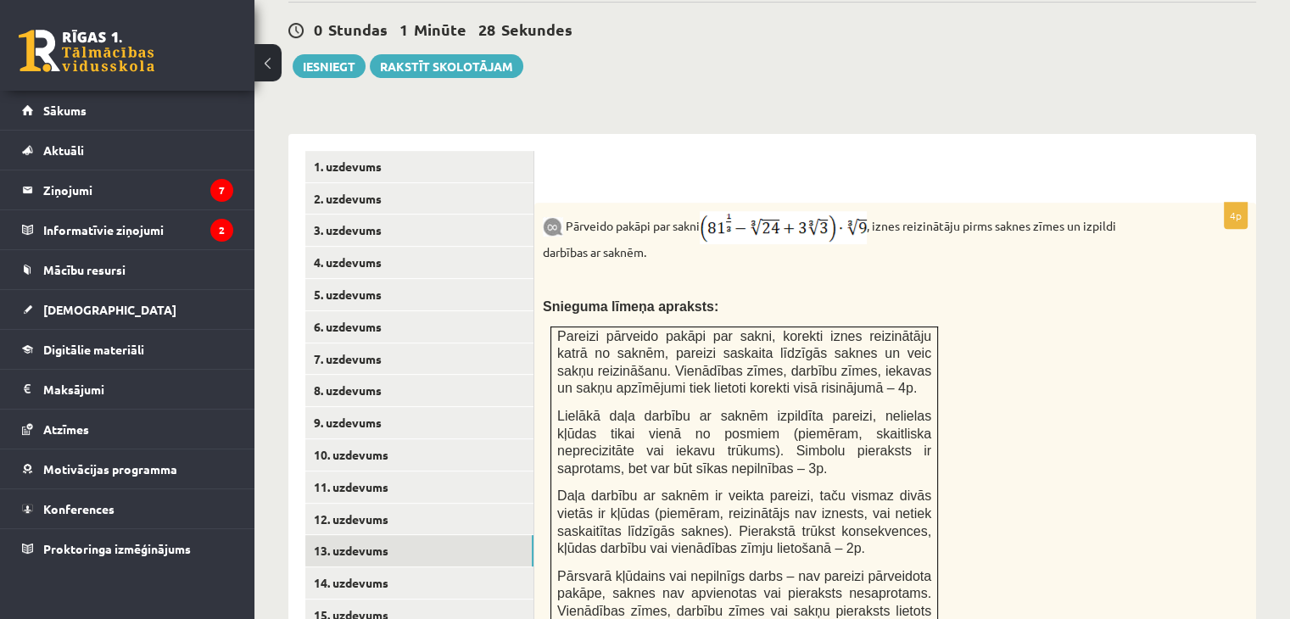
scroll to position [619, 0]
click at [350, 569] on link "14. uzdevums" at bounding box center [419, 584] width 228 height 31
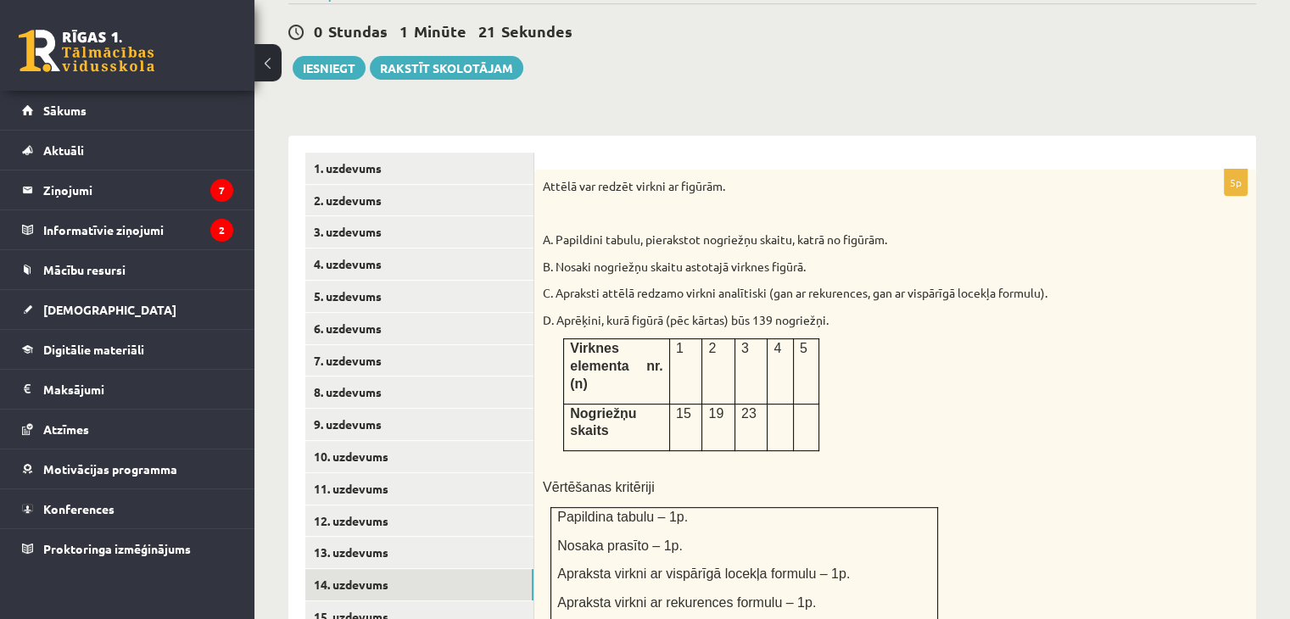
scroll to position [784, 0]
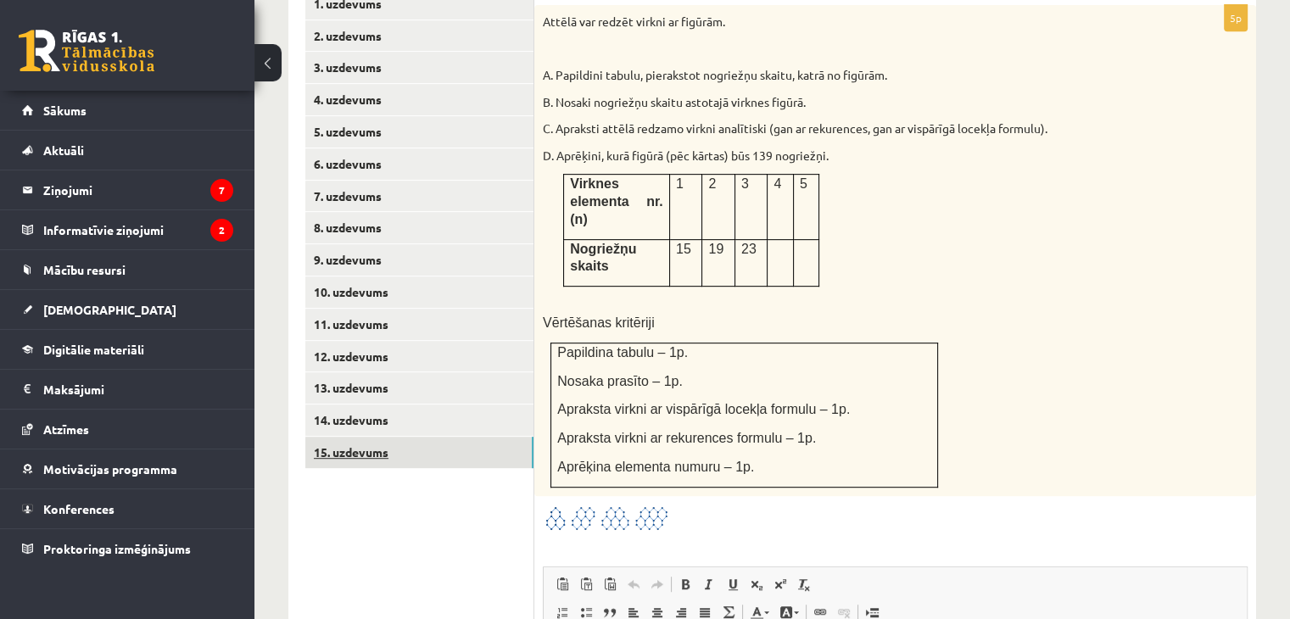
click at [372, 437] on link "15. uzdevums" at bounding box center [419, 452] width 228 height 31
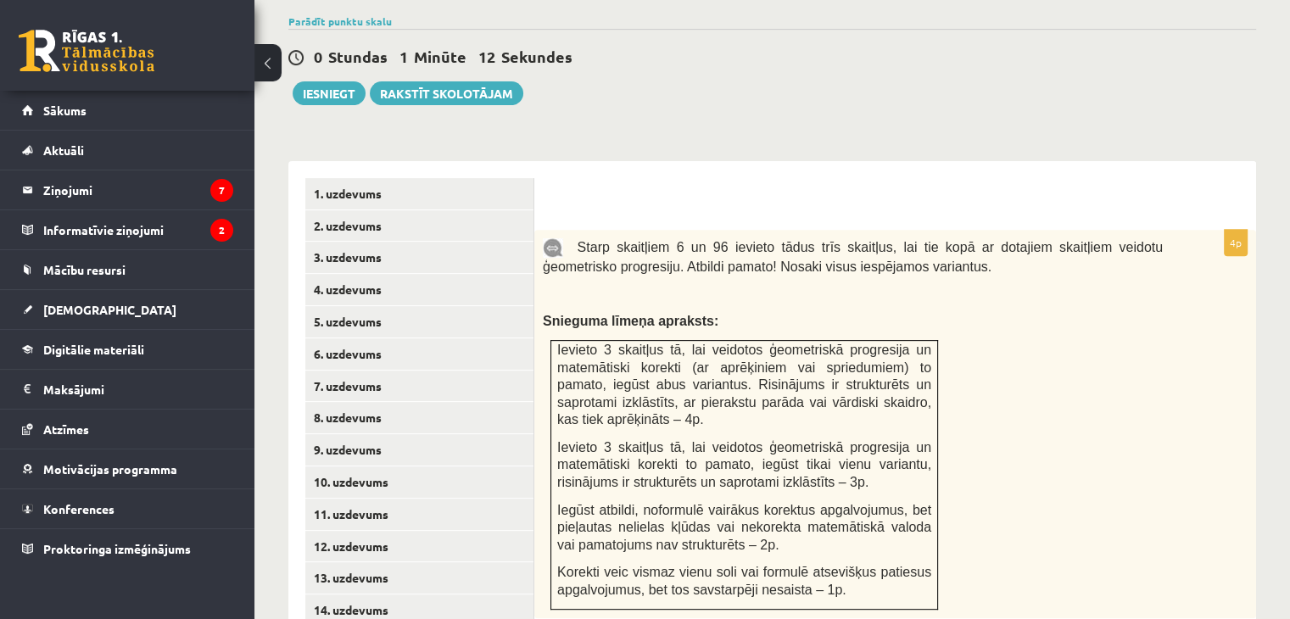
scroll to position [527, 0]
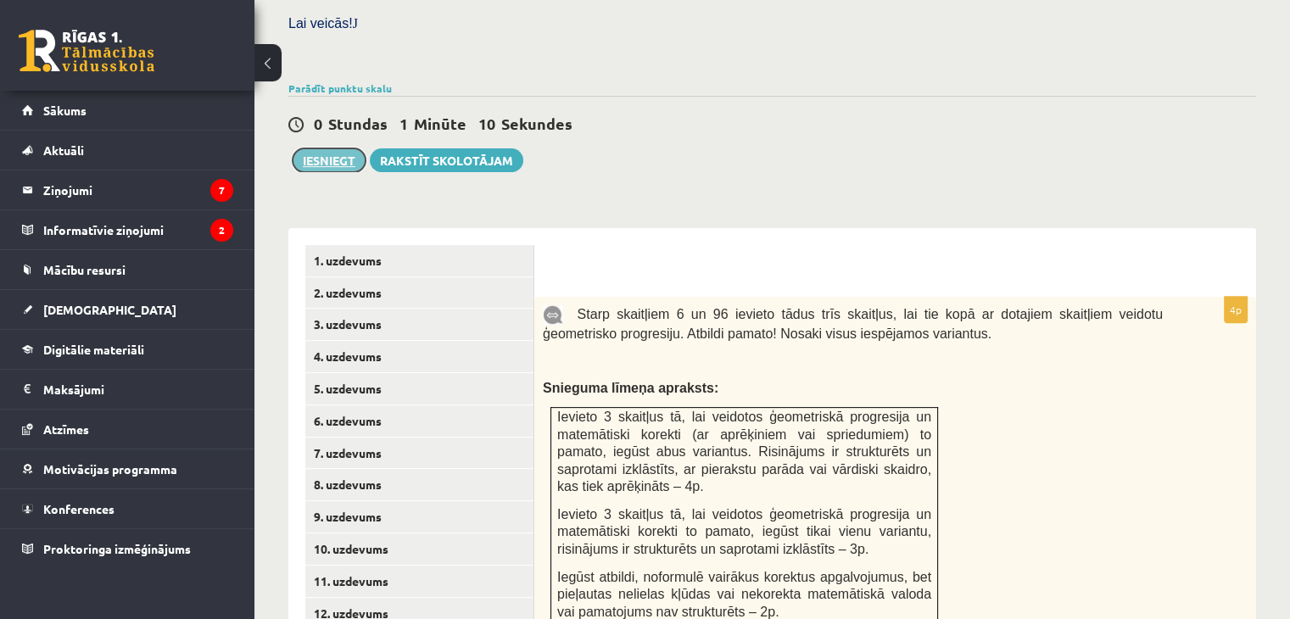
click at [326, 148] on button "Iesniegt" at bounding box center [329, 160] width 73 height 24
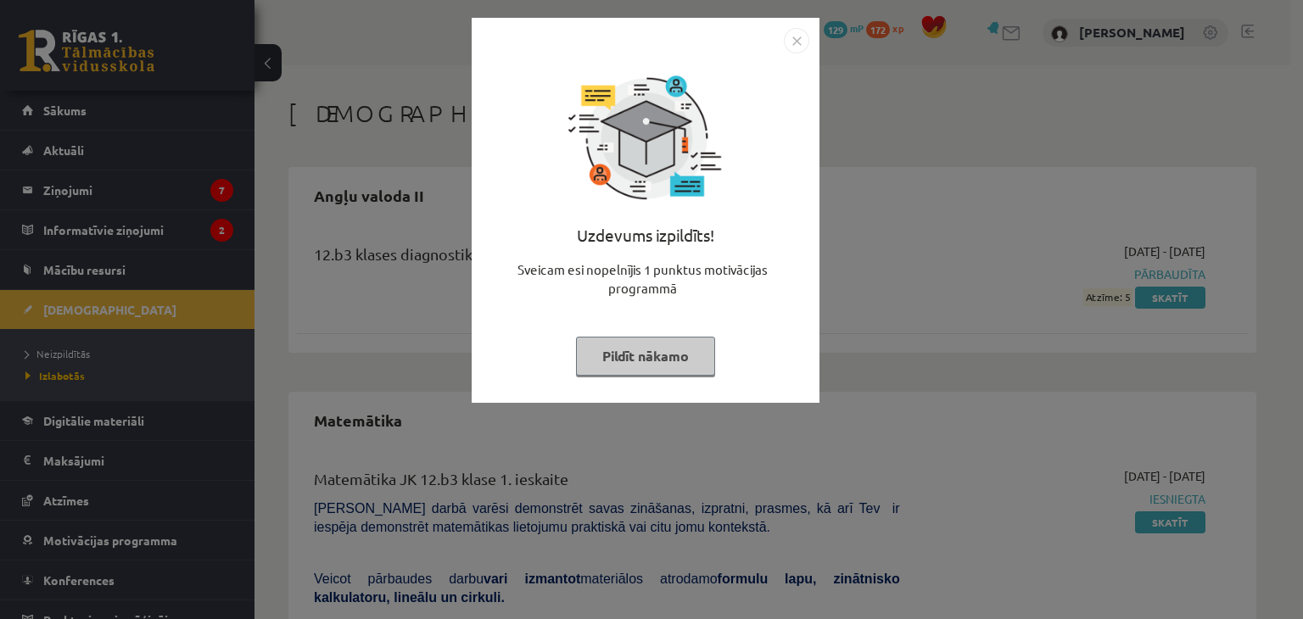
click at [787, 38] on img "Close" at bounding box center [796, 40] width 25 height 25
